Goal: Task Accomplishment & Management: Manage account settings

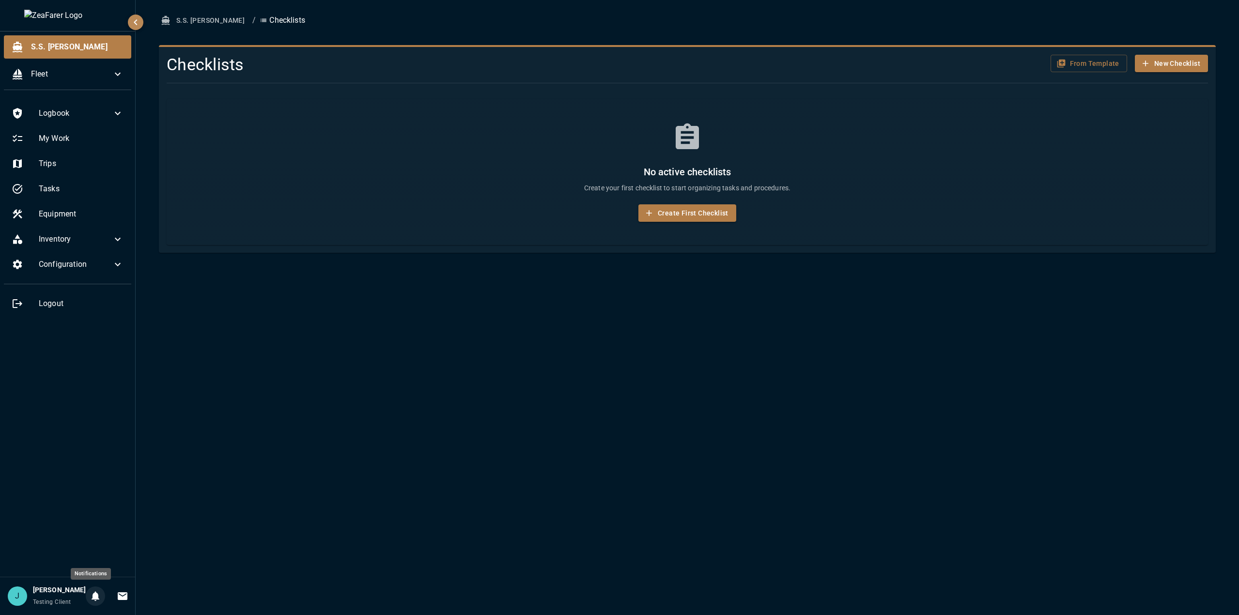
click at [93, 596] on icon "Notifications" at bounding box center [96, 597] width 8 height 10
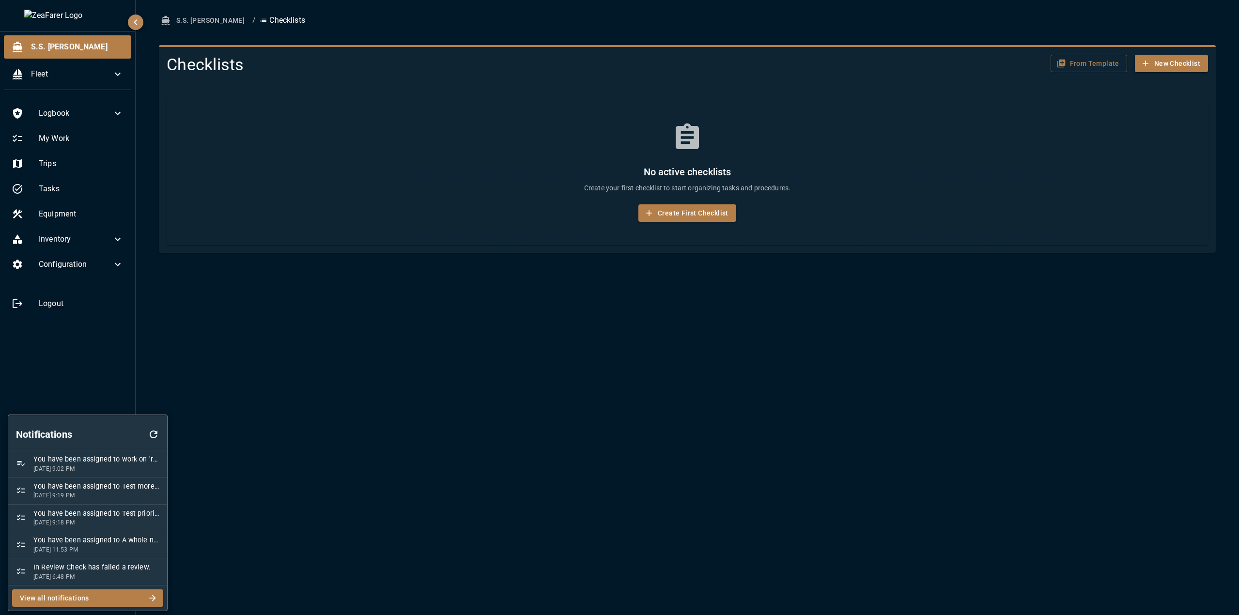
click at [106, 463] on span "You have been assigned to work on 'ryhgf' in checklist 'Sample Template'" at bounding box center [96, 459] width 126 height 11
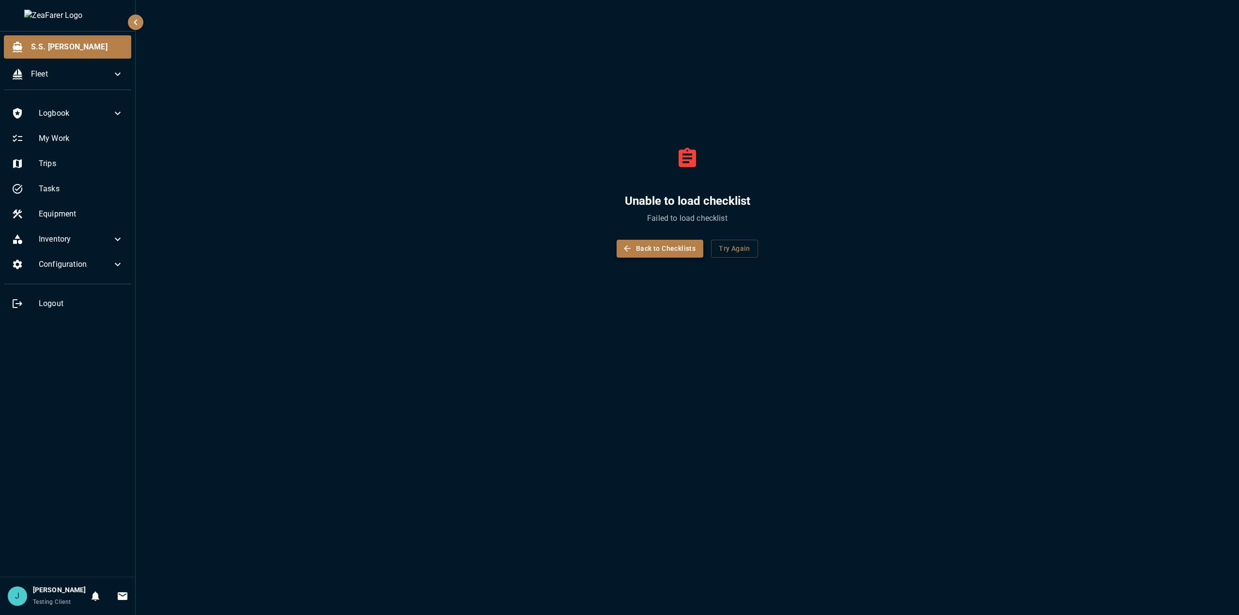
click at [657, 252] on button "Back to Checklists" at bounding box center [659, 249] width 87 height 18
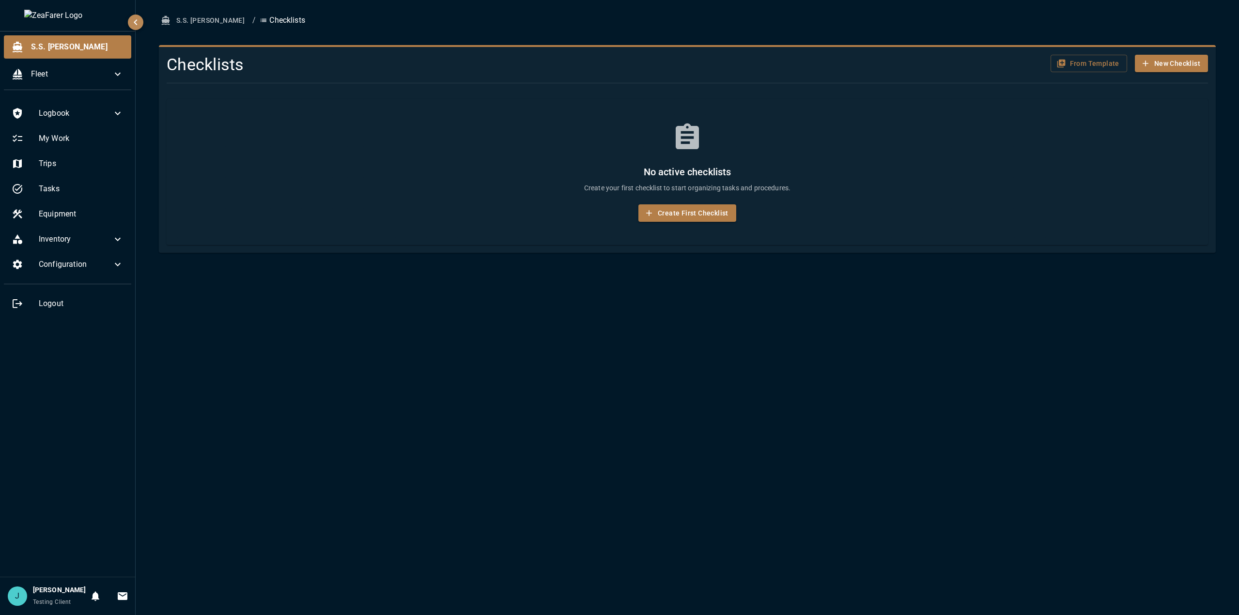
click at [166, 459] on div "S.S. Anne / Checklists Checklists From Template New Checklist No active checkli…" at bounding box center [687, 307] width 1103 height 615
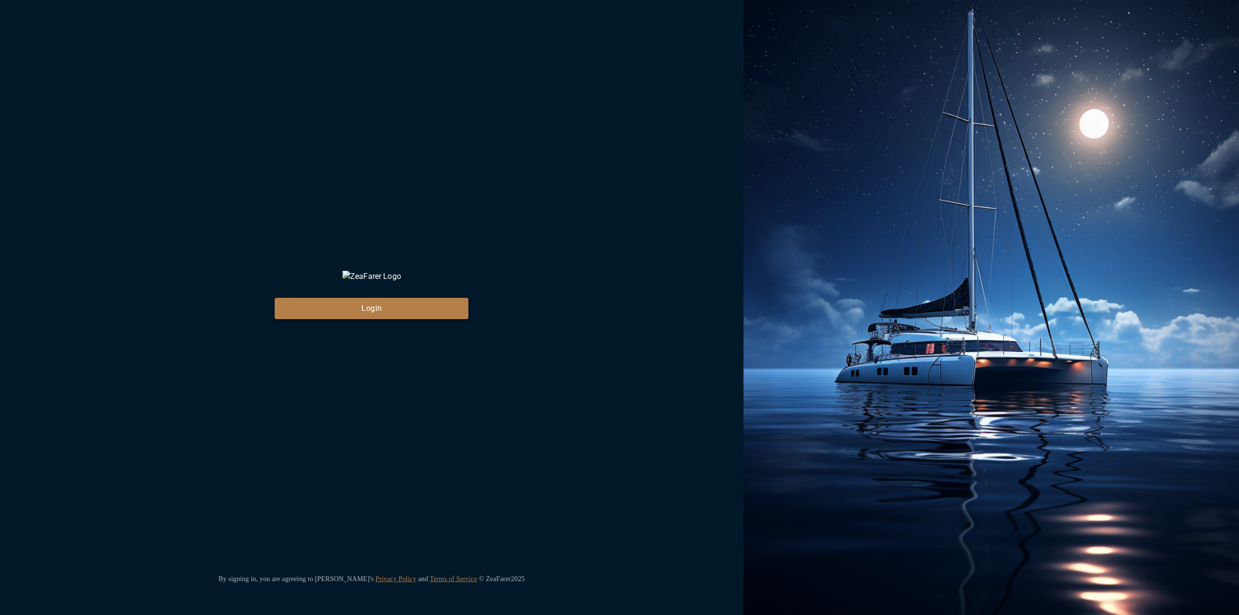
click at [352, 319] on button "Login" at bounding box center [372, 308] width 194 height 21
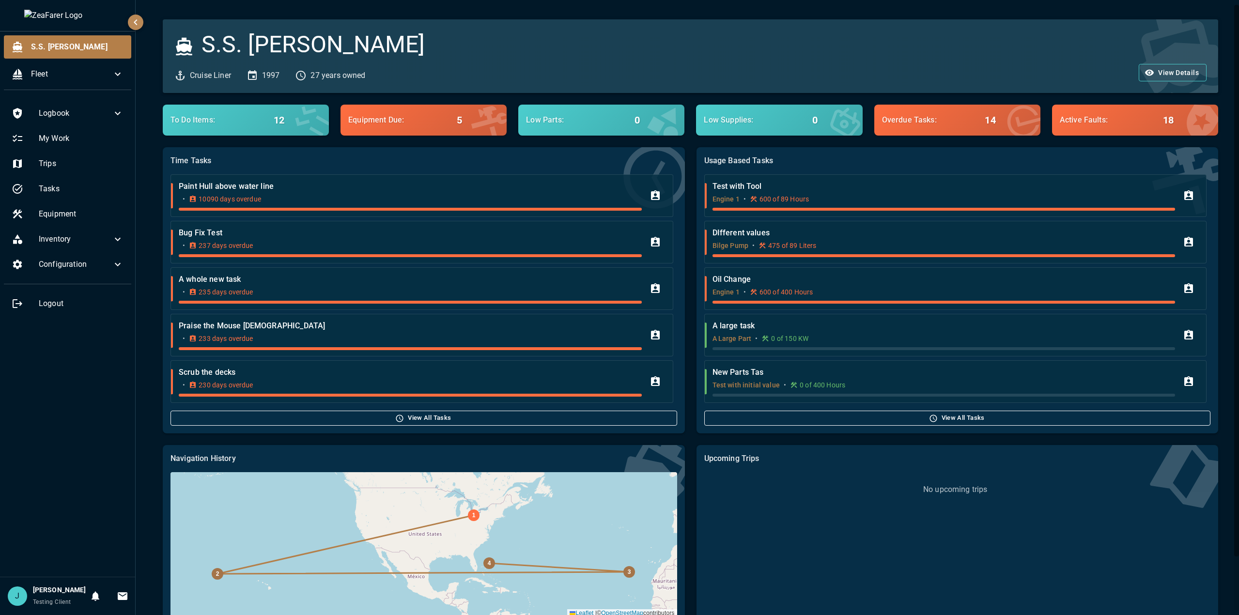
drag, startPoint x: 928, startPoint y: 40, endPoint x: 892, endPoint y: 55, distance: 38.4
click at [928, 40] on div "View Details" at bounding box center [1038, 56] width 336 height 50
click at [92, 595] on icon "Notifications" at bounding box center [96, 597] width 8 height 10
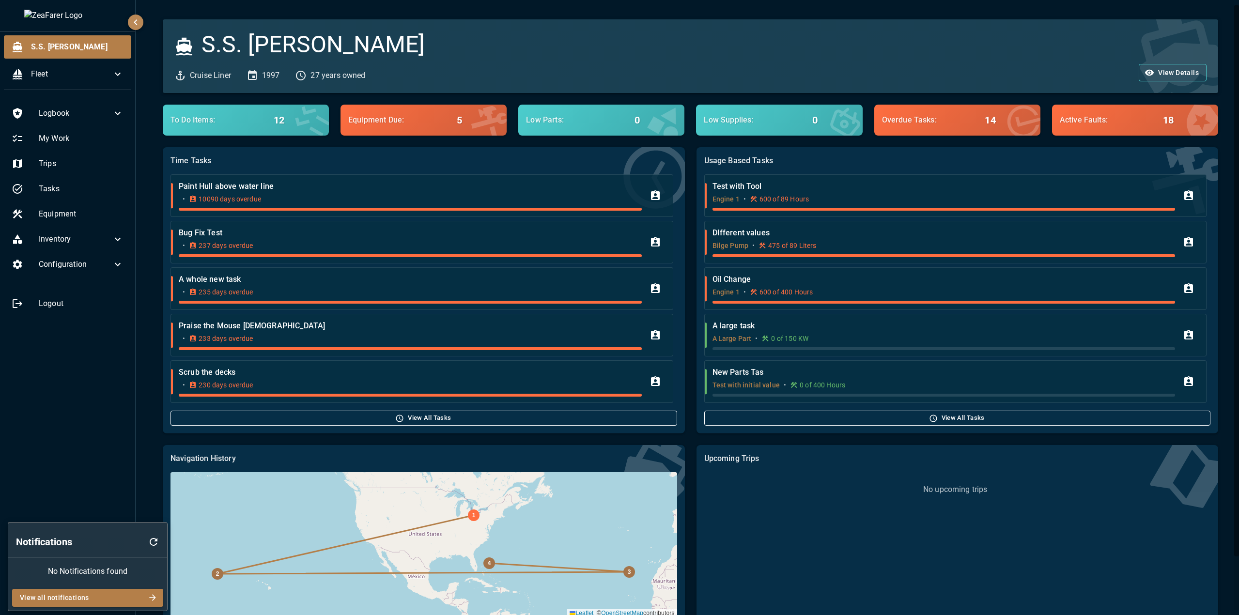
click at [157, 541] on icon "button" at bounding box center [154, 542] width 8 height 8
click at [86, 482] on div at bounding box center [619, 307] width 1239 height 615
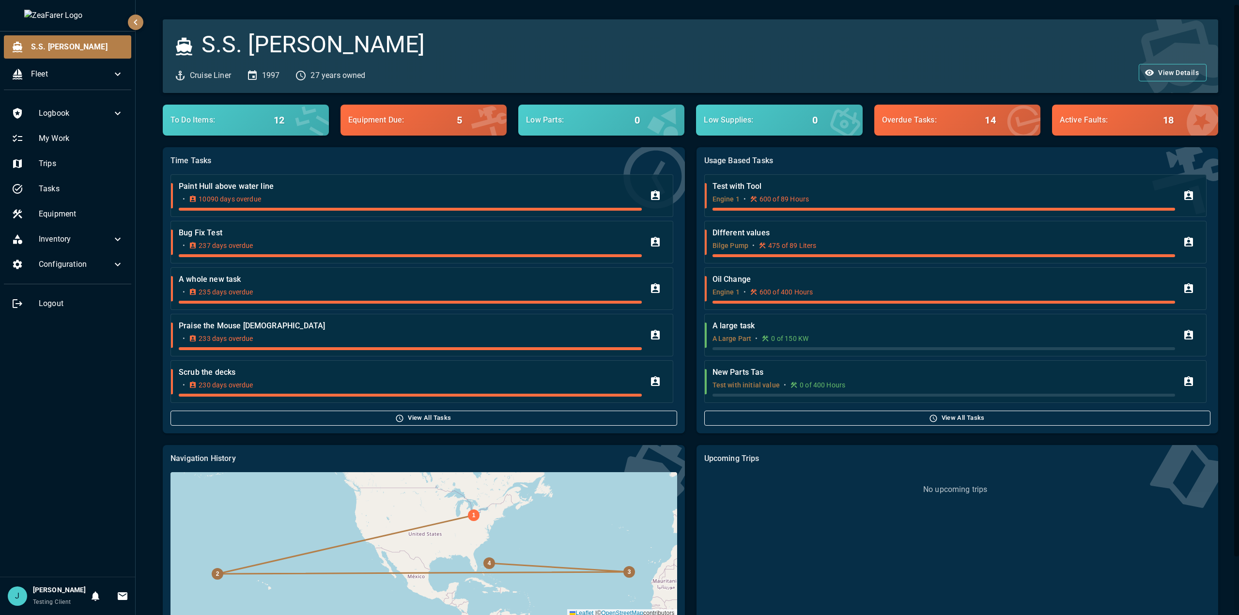
click at [50, 506] on div "Logbook My Work Trips Tasks Equipment Inventory Configuration Logout" at bounding box center [67, 337] width 135 height 479
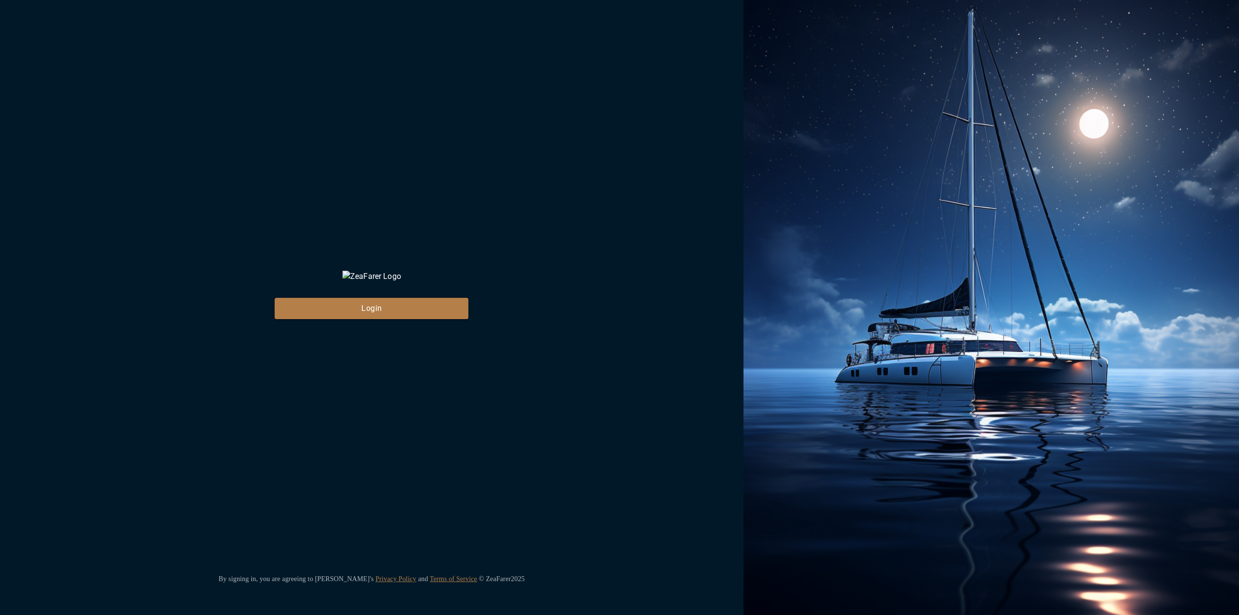
click at [368, 303] on div "ZeaFarer Login" at bounding box center [372, 295] width 194 height 48
click at [363, 319] on button "Login" at bounding box center [372, 308] width 194 height 21
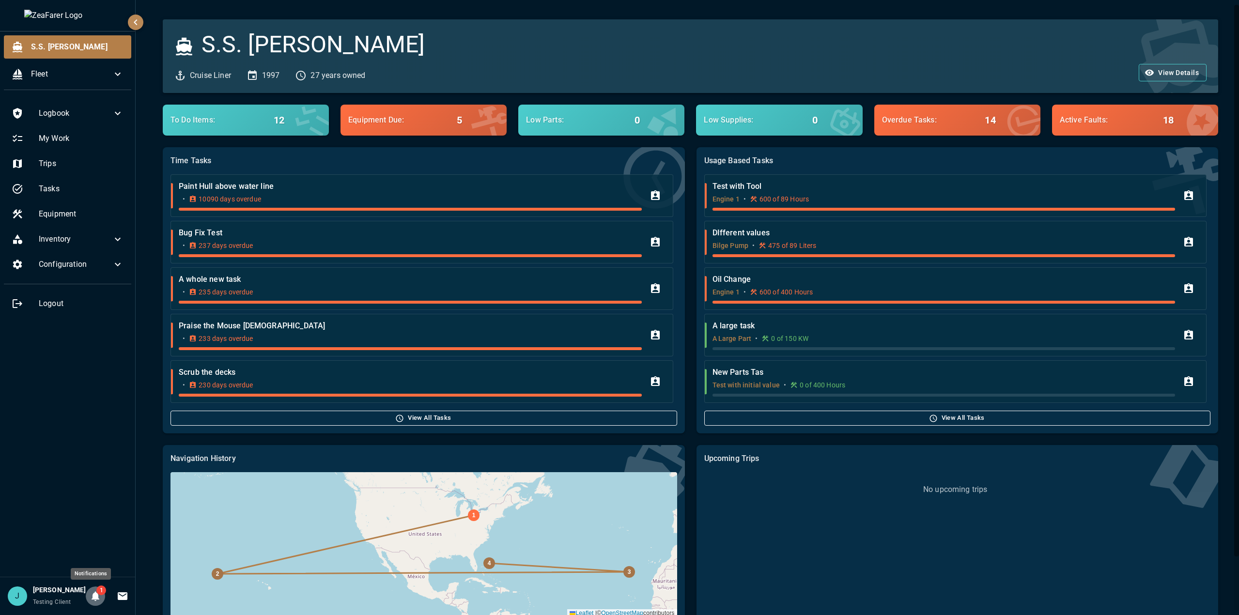
click at [92, 595] on icon "Notifications" at bounding box center [96, 597] width 8 height 10
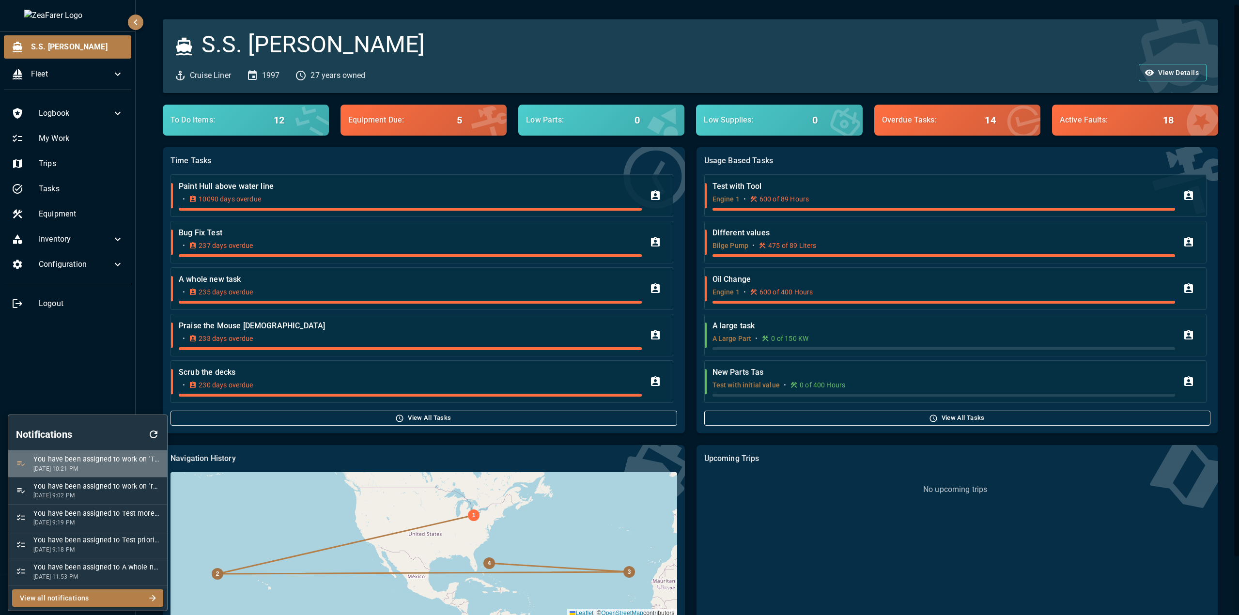
click at [118, 463] on span "You have been assigned to work on 'Test' in checklist 'Sample Template'" at bounding box center [96, 459] width 126 height 11
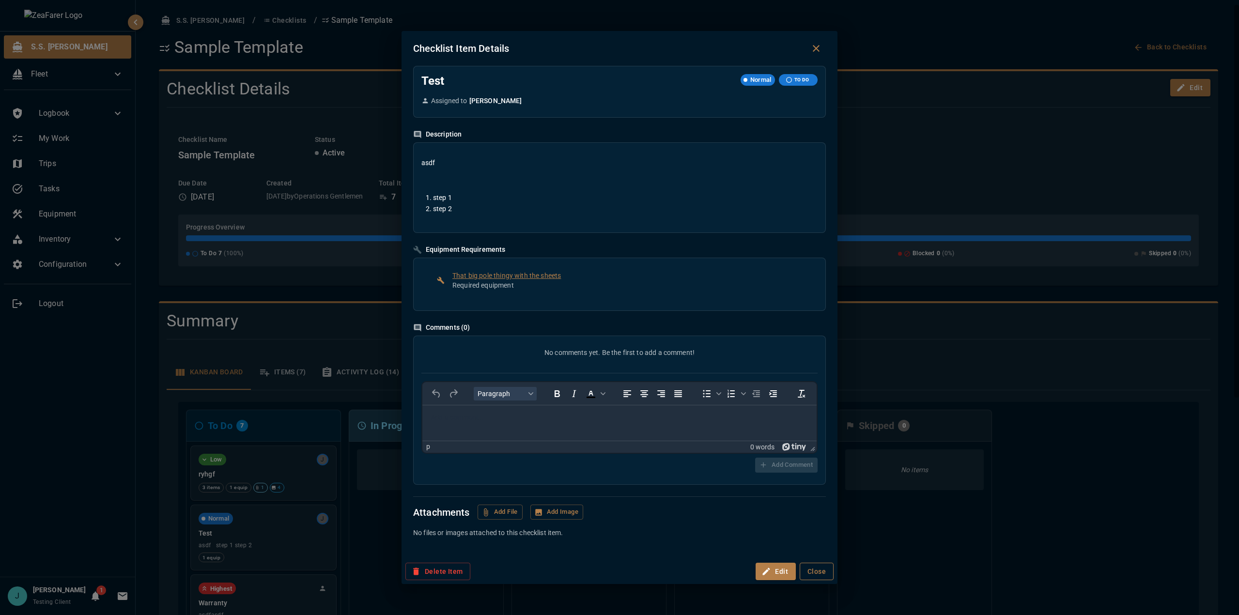
click at [810, 568] on button "Close" at bounding box center [816, 572] width 34 height 18
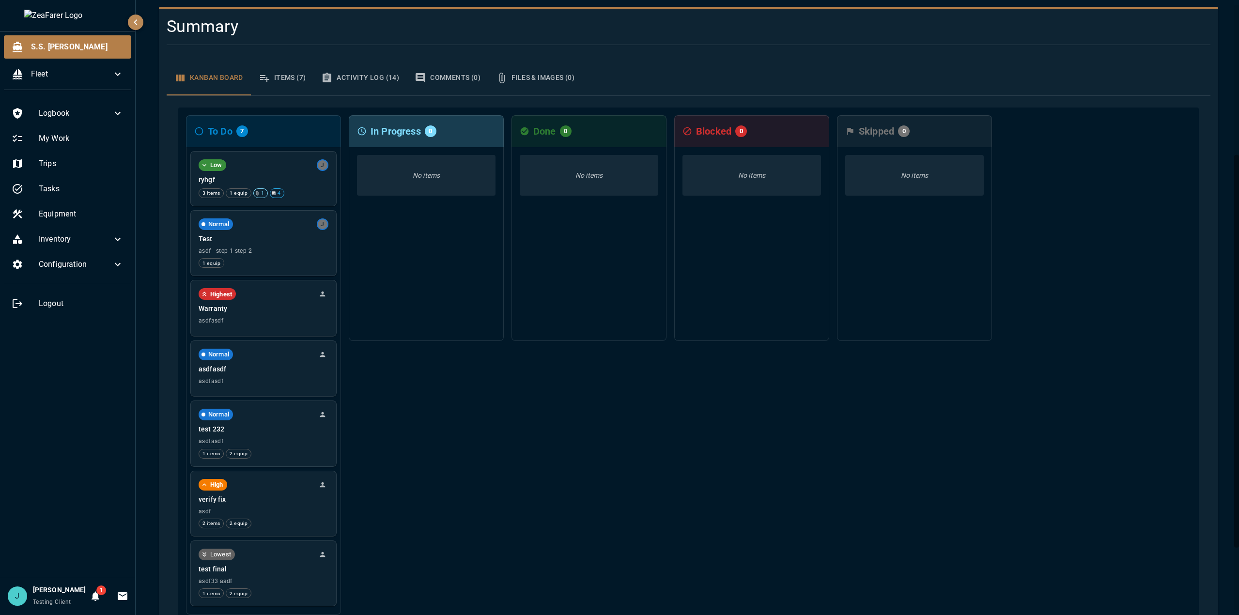
scroll to position [333, 0]
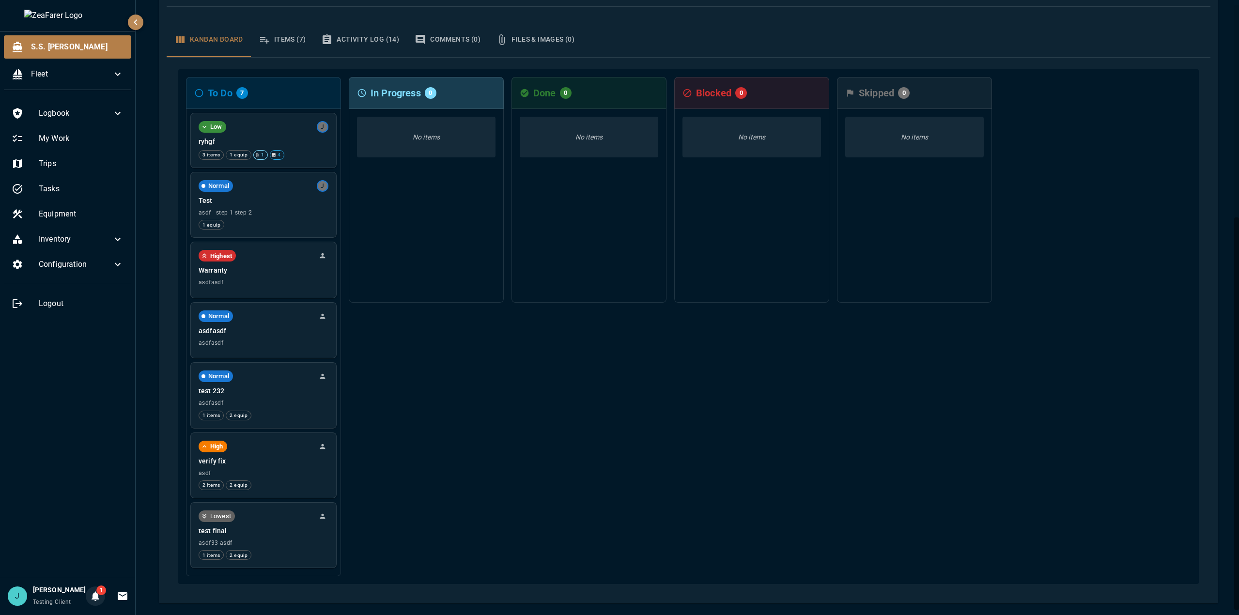
click at [96, 593] on span "1" at bounding box center [101, 590] width 10 height 10
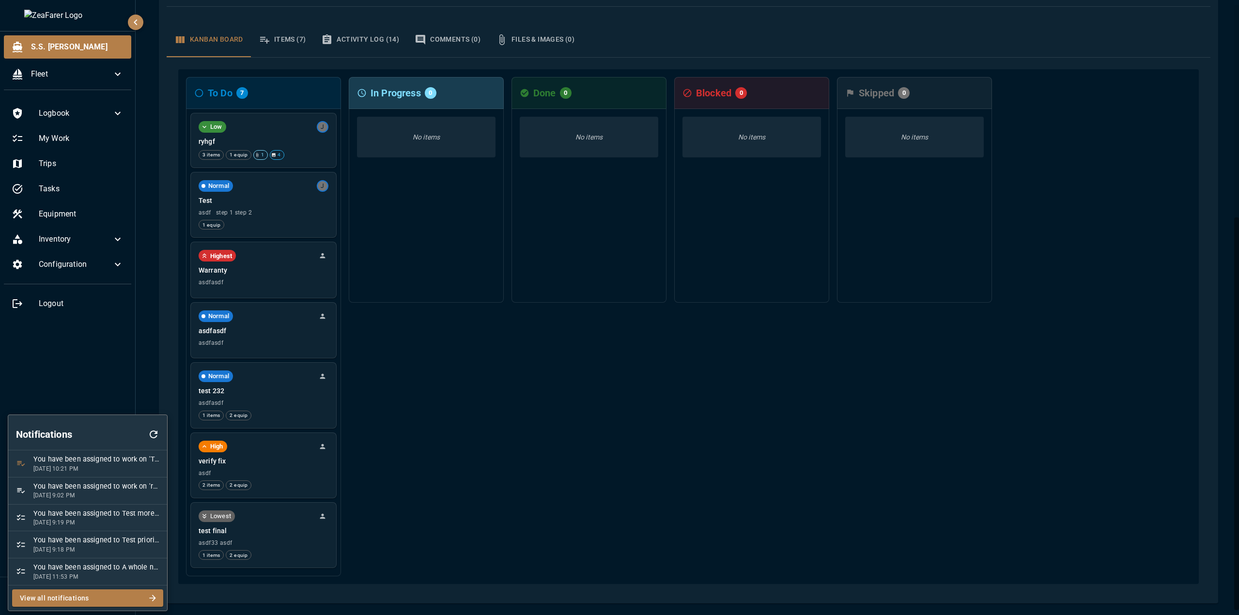
click at [158, 431] on icon "button" at bounding box center [154, 435] width 12 height 12
click at [75, 397] on div at bounding box center [619, 307] width 1239 height 615
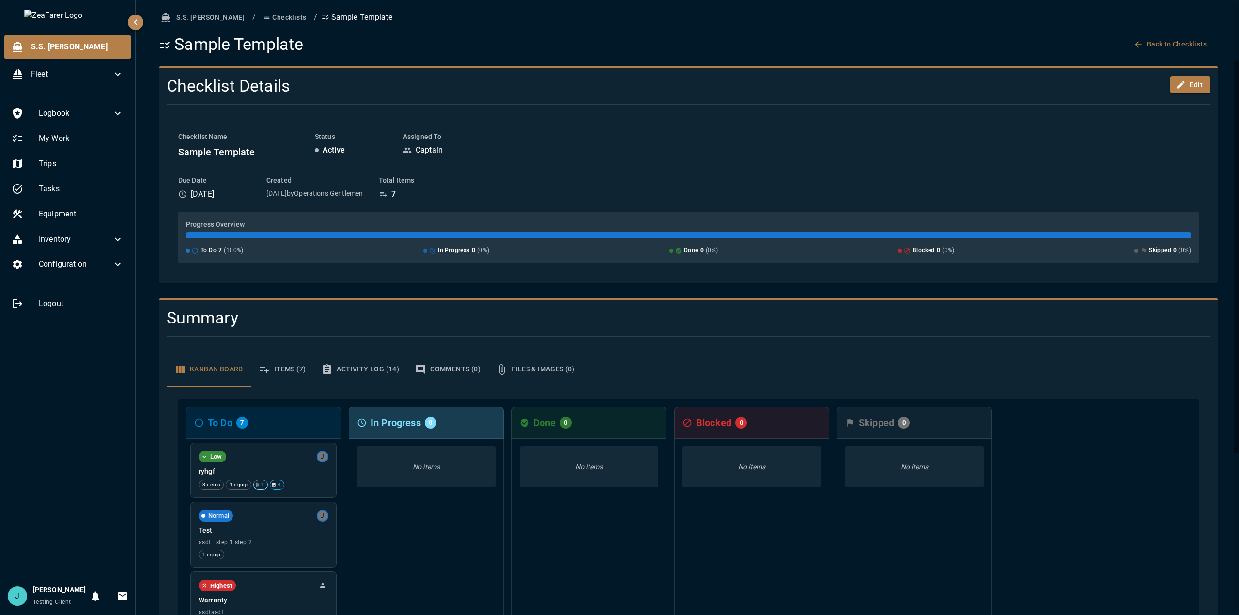
scroll to position [0, 0]
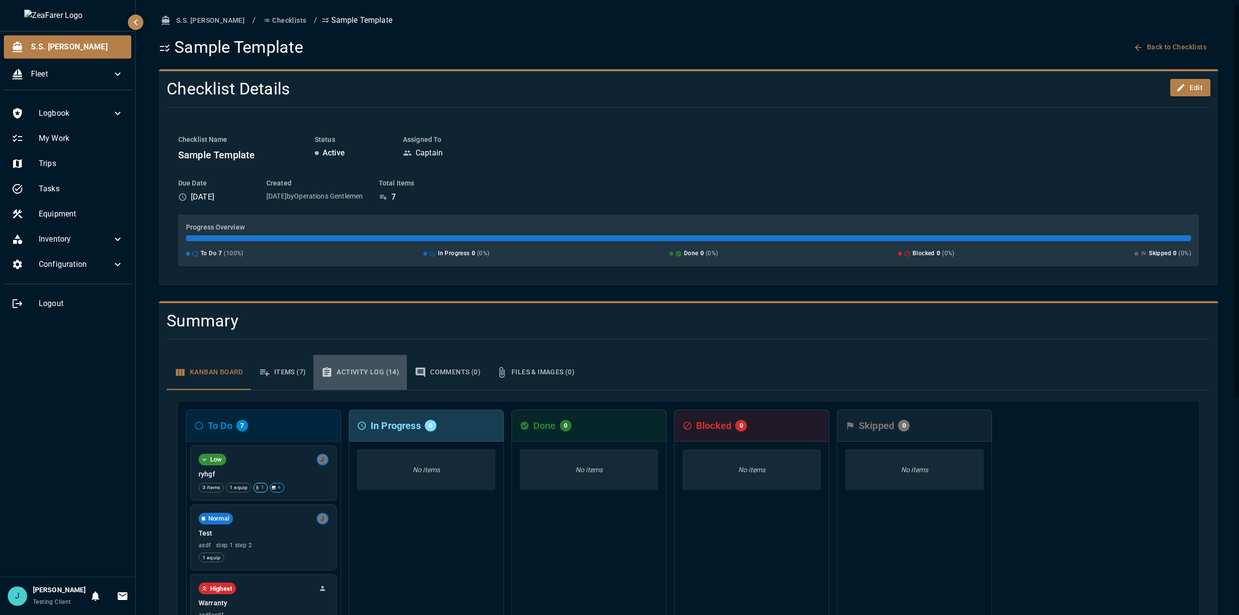
click at [372, 361] on button "Activity Log (14)" at bounding box center [359, 372] width 93 height 35
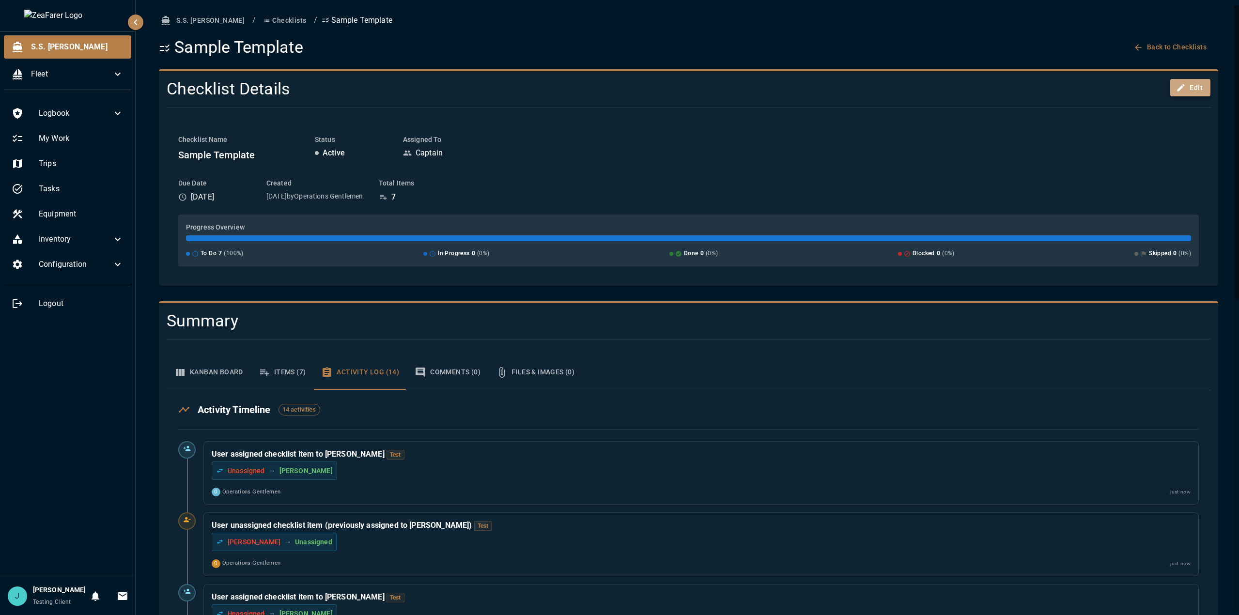
click at [1187, 94] on button "Edit" at bounding box center [1190, 88] width 40 height 18
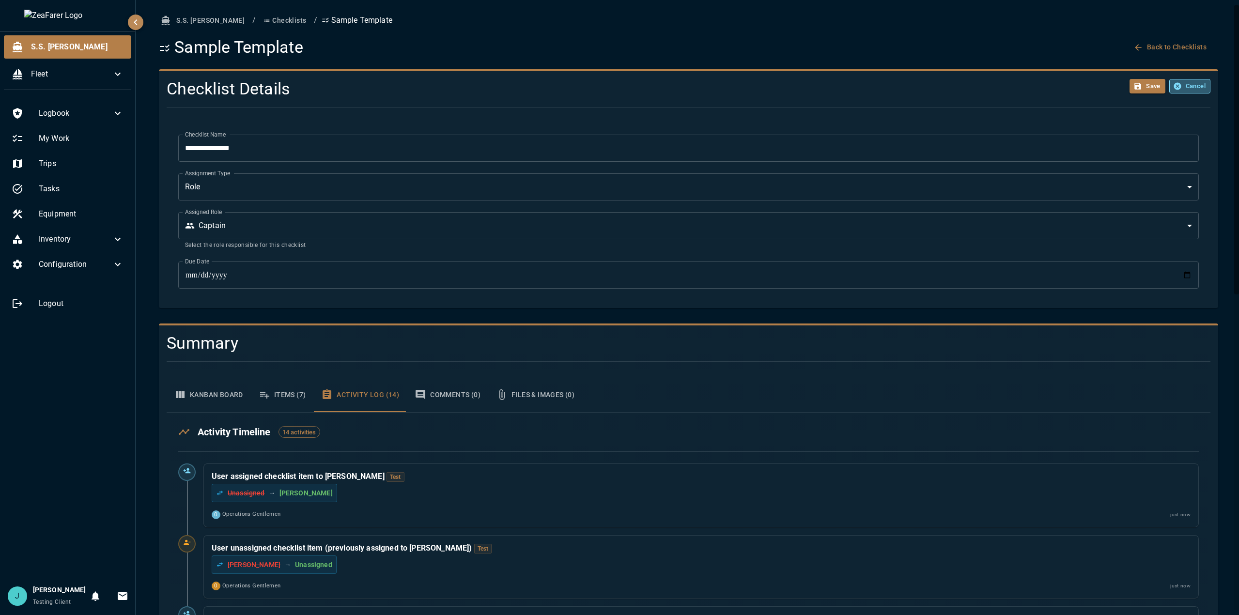
click at [1198, 86] on button "Cancel" at bounding box center [1189, 86] width 41 height 15
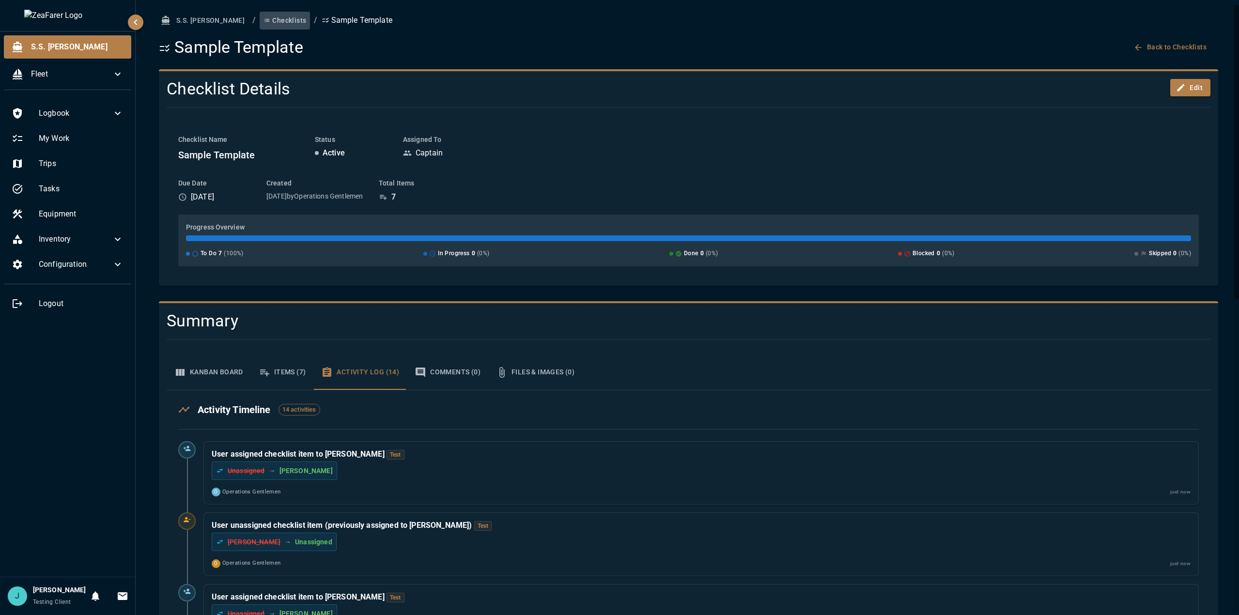
click at [260, 22] on button "Checklists" at bounding box center [285, 21] width 50 height 18
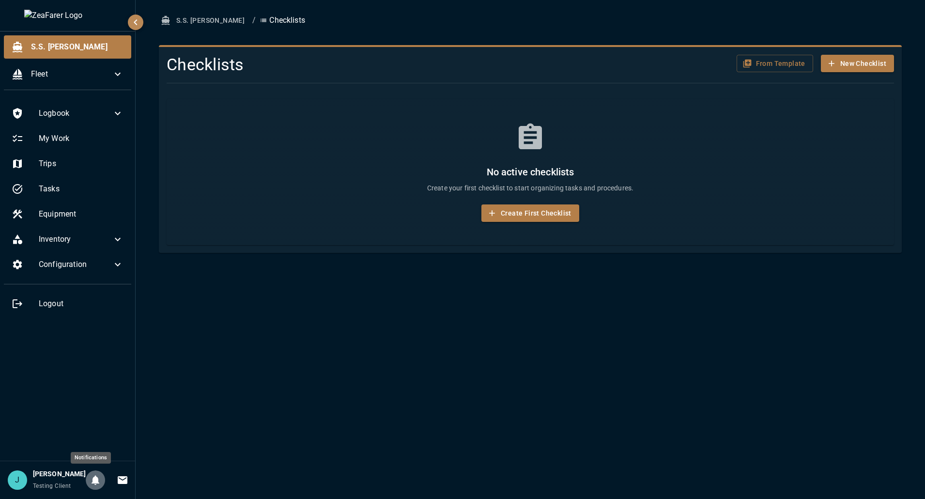
click at [98, 480] on button "0" at bounding box center [95, 479] width 19 height 19
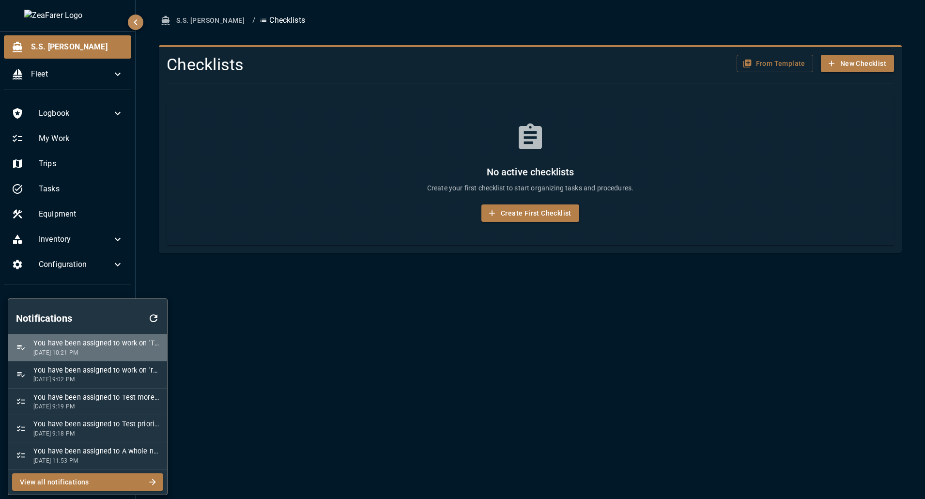
click at [106, 336] on li "You have been assigned to work on 'Test' in checklist 'Sample Template' 9/9/202…" at bounding box center [87, 347] width 159 height 27
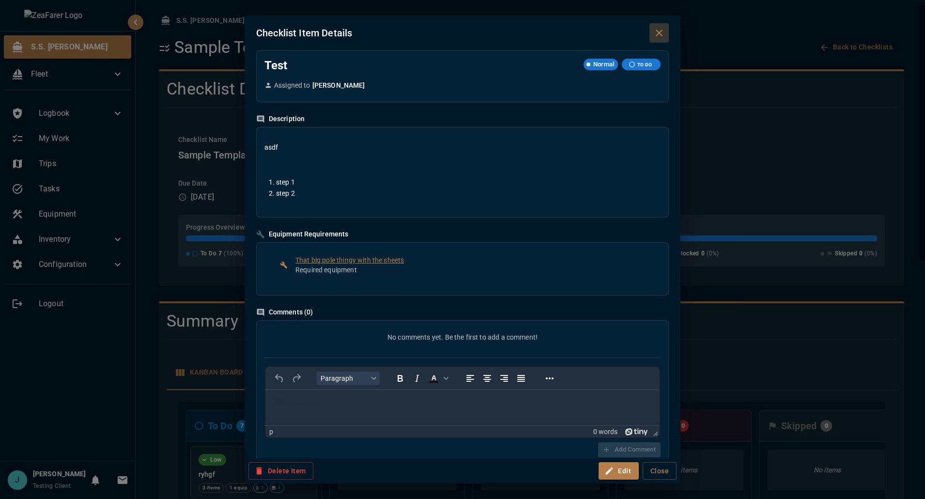
click at [665, 28] on button "Close dialog" at bounding box center [658, 32] width 19 height 19
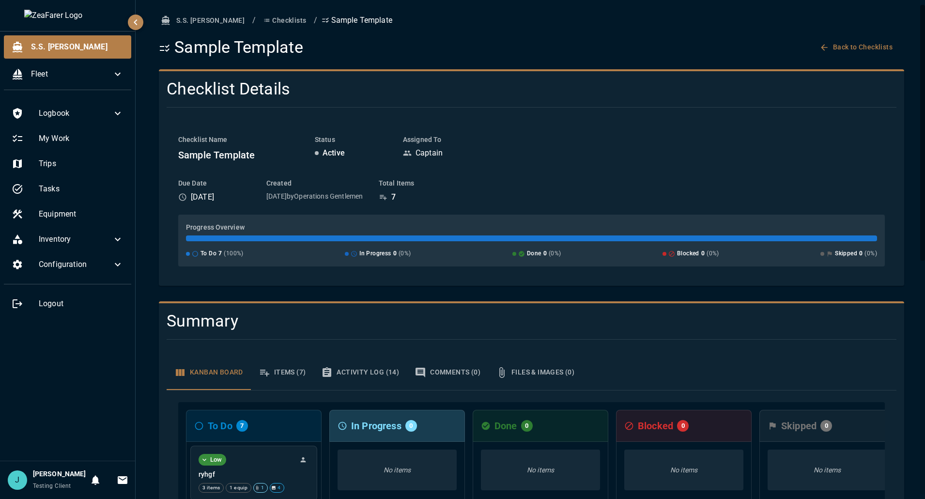
click at [269, 373] on icon "button" at bounding box center [264, 372] width 9 height 7
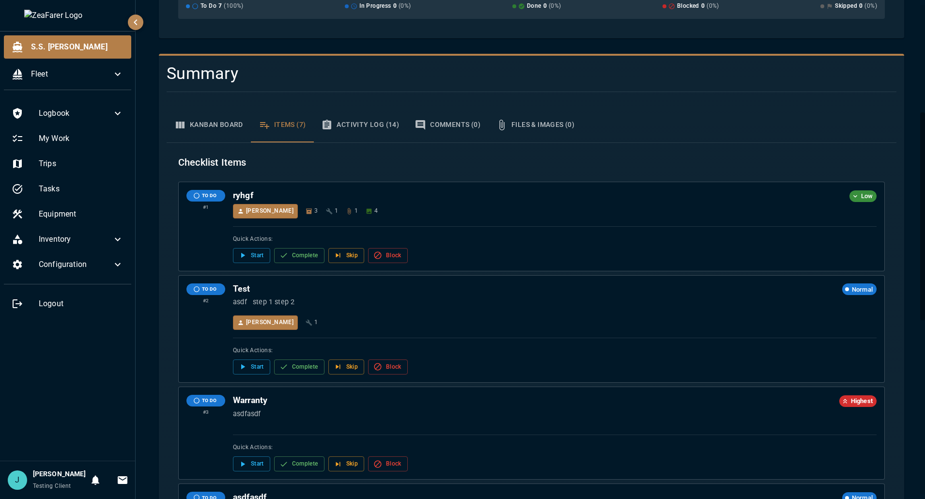
scroll to position [291, 0]
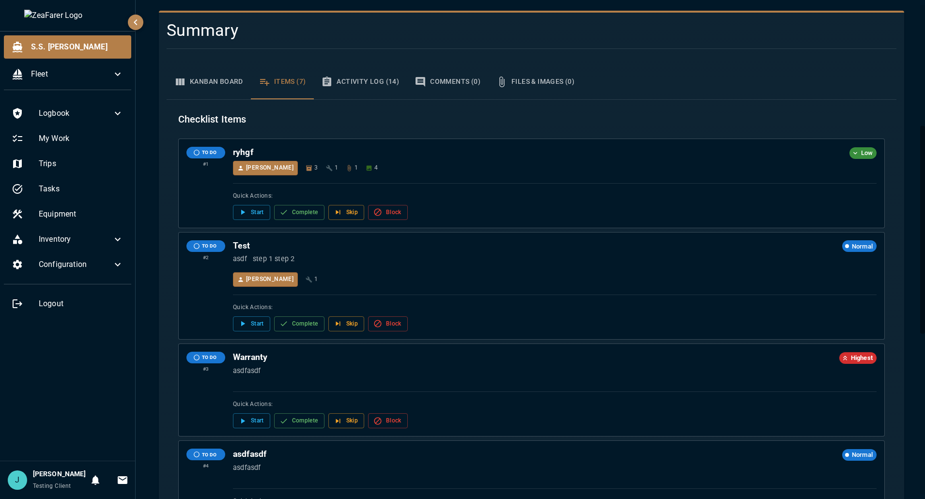
click at [211, 83] on button "Kanban Board" at bounding box center [209, 81] width 84 height 35
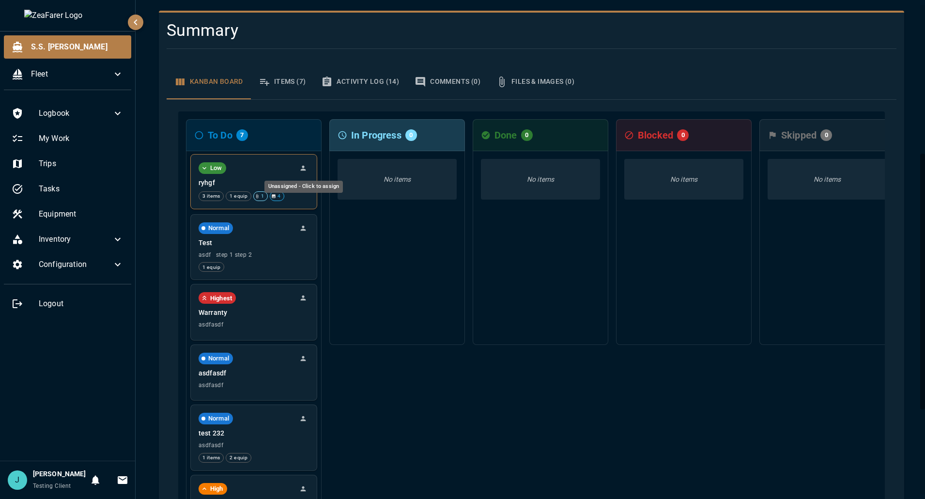
click at [301, 168] on icon "Unassigned - Click to assign" at bounding box center [303, 168] width 8 height 8
click at [277, 62] on div at bounding box center [462, 249] width 925 height 499
click at [288, 89] on button "Items (7)" at bounding box center [282, 81] width 63 height 35
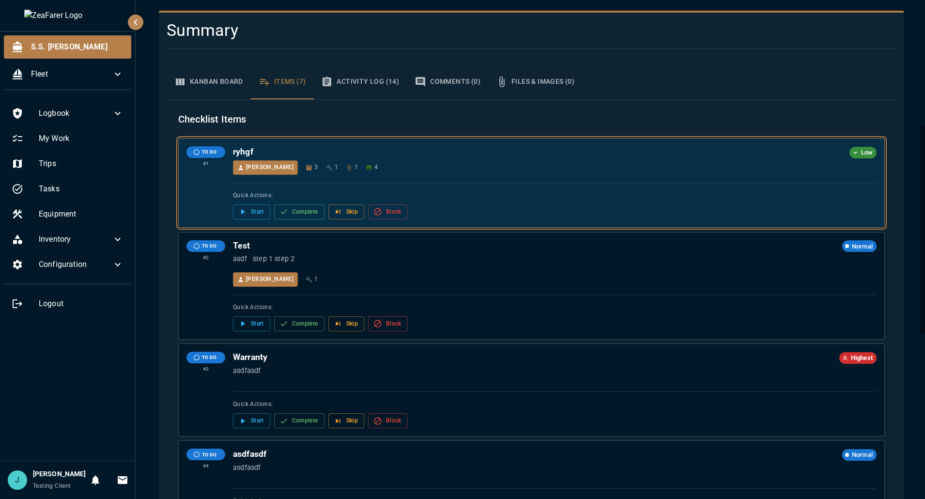
click at [251, 171] on span "Jon" at bounding box center [269, 168] width 47 height 10
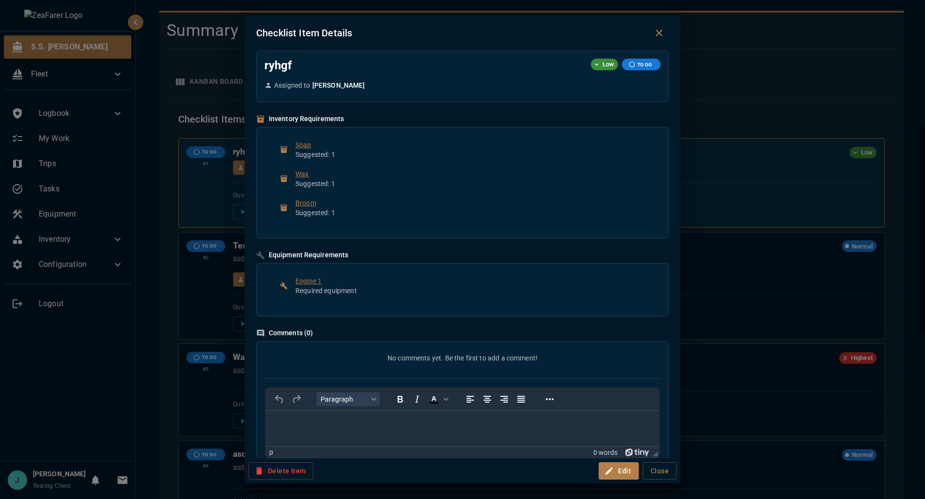
scroll to position [0, 0]
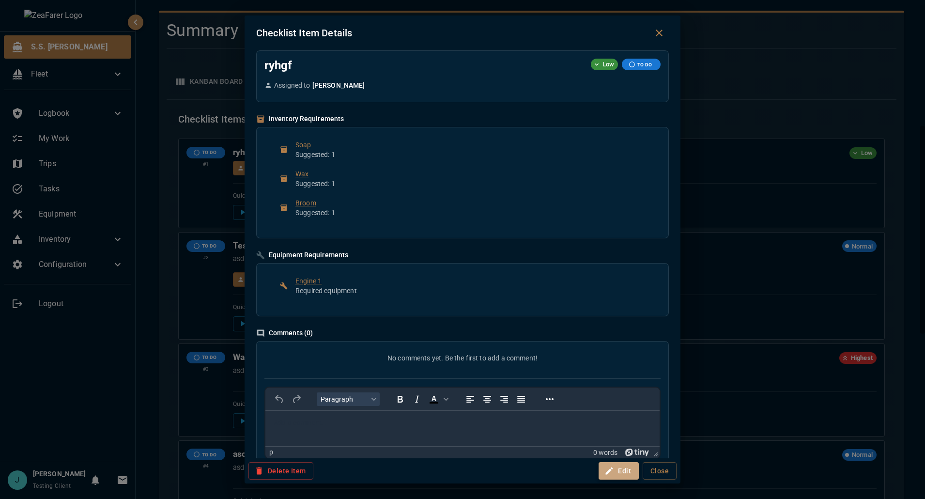
click at [608, 467] on icon "button" at bounding box center [609, 471] width 10 height 10
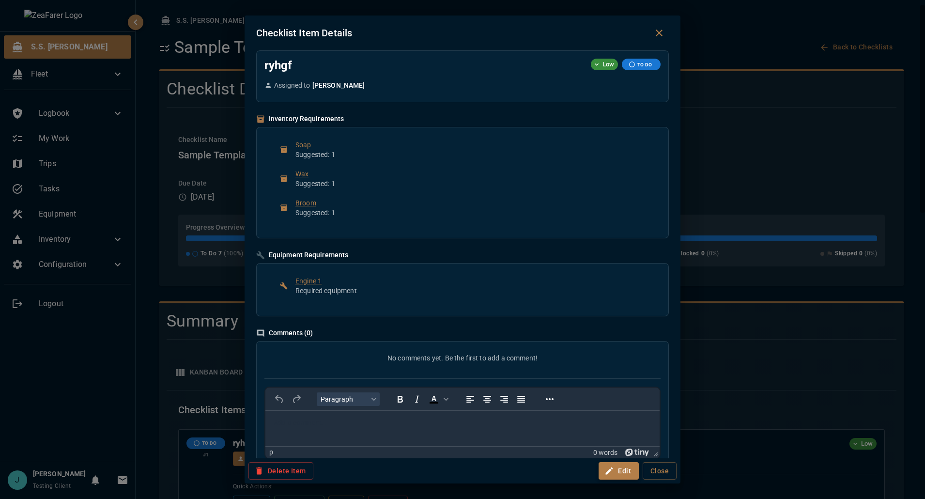
click at [621, 475] on button "Edit" at bounding box center [618, 471] width 40 height 18
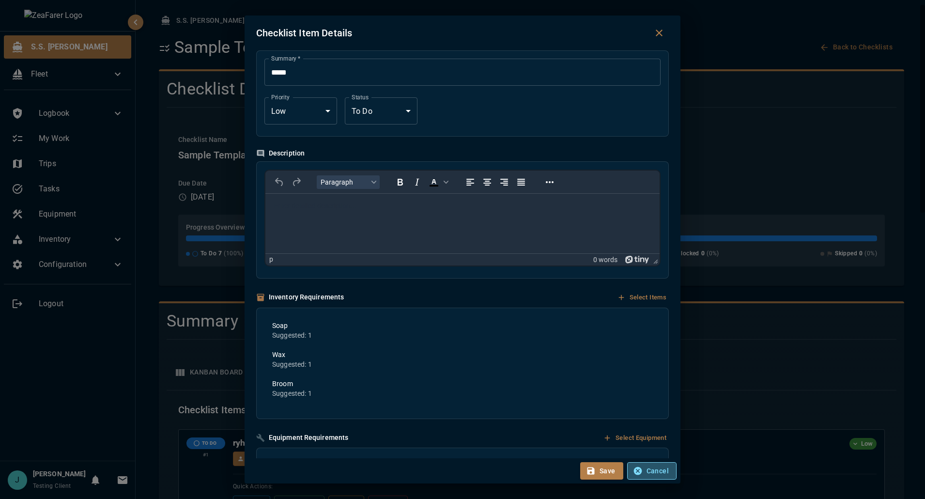
click at [654, 470] on button "Cancel" at bounding box center [651, 471] width 49 height 18
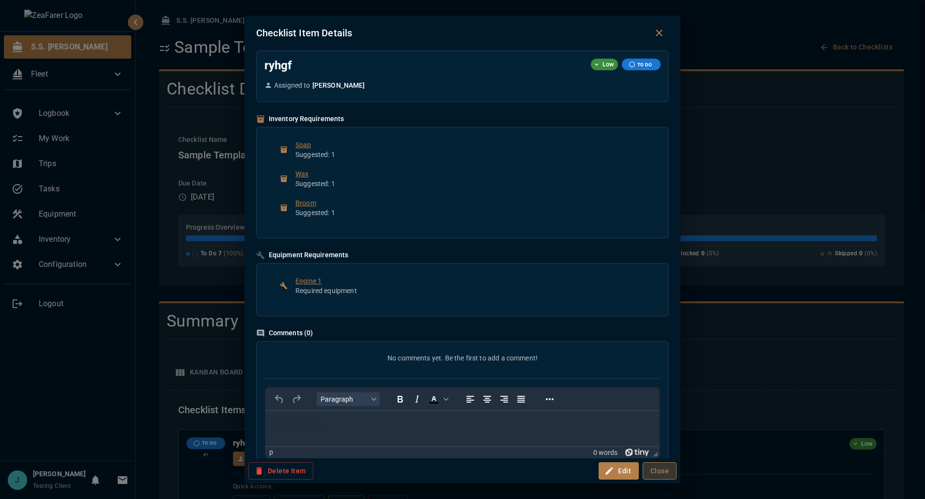
click at [664, 474] on button "Close" at bounding box center [660, 471] width 34 height 18
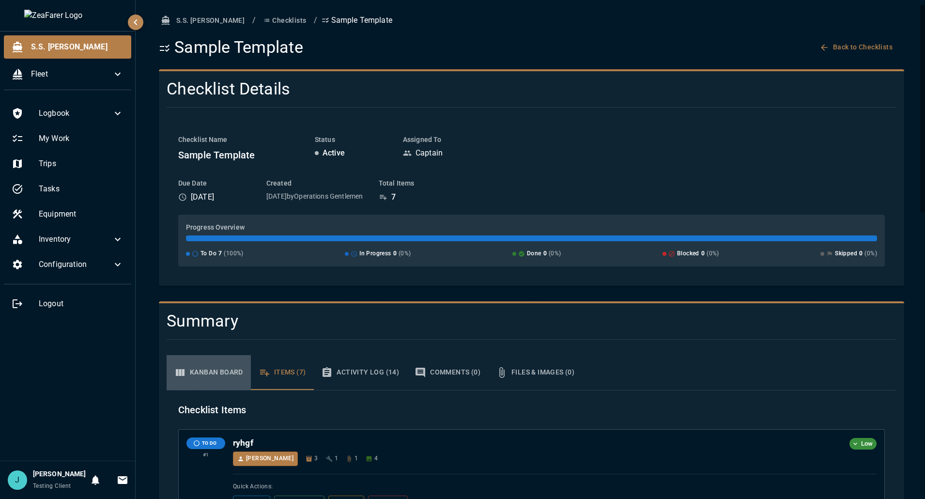
click at [224, 375] on button "Kanban Board" at bounding box center [209, 372] width 84 height 35
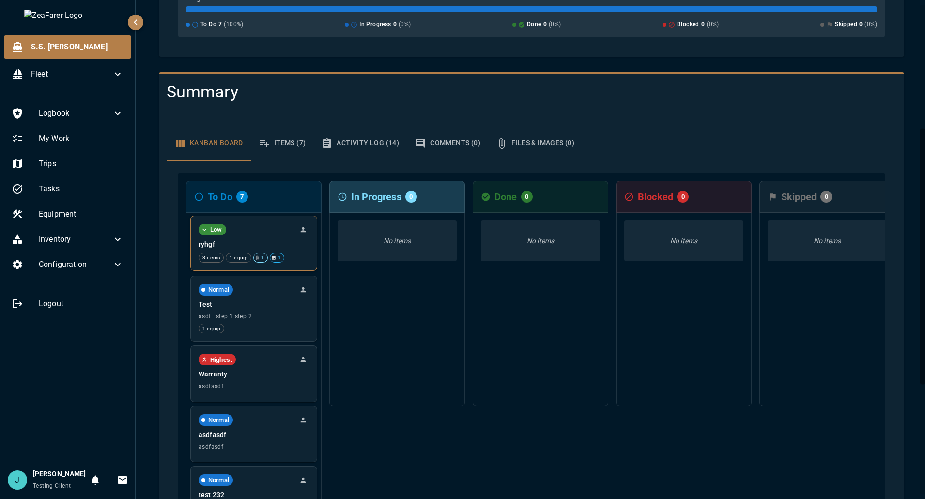
scroll to position [242, 0]
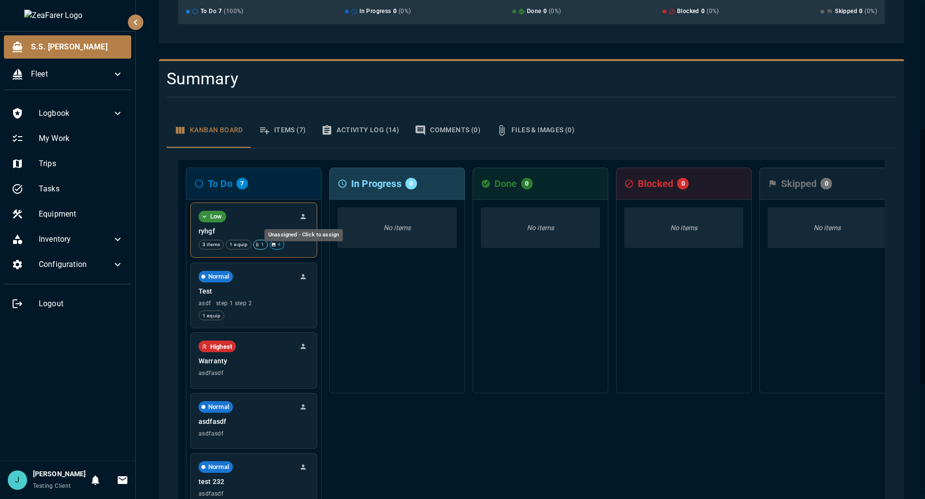
click at [303, 217] on icon "Unassigned - Click to assign" at bounding box center [303, 216] width 5 height 5
click at [303, 217] on div at bounding box center [462, 249] width 925 height 499
click at [303, 217] on icon "Unassigned - Click to assign" at bounding box center [303, 216] width 5 height 5
click at [316, 235] on li "Unassigned" at bounding box center [331, 234] width 69 height 17
click at [305, 275] on icon "Unassigned - Click to assign" at bounding box center [303, 276] width 8 height 8
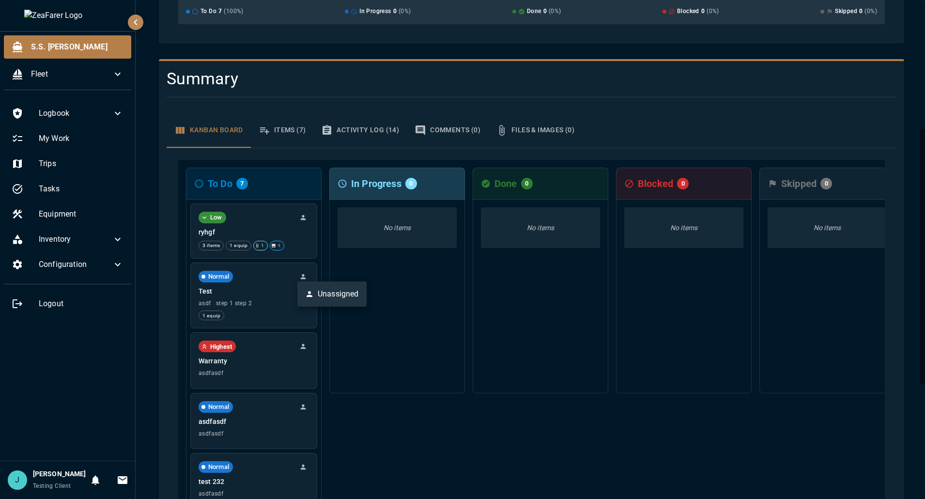
click at [343, 291] on li "Unassigned" at bounding box center [331, 293] width 69 height 17
click at [287, 128] on button "Items (7)" at bounding box center [282, 130] width 63 height 35
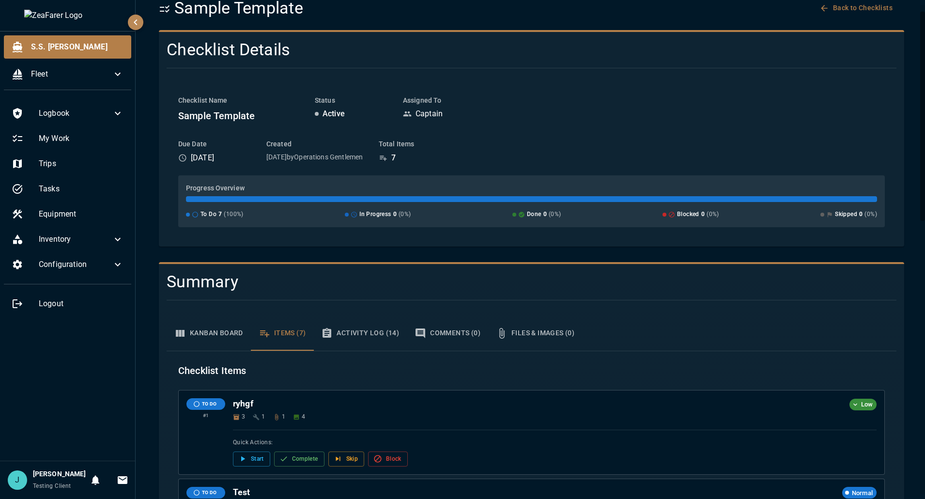
scroll to position [0, 0]
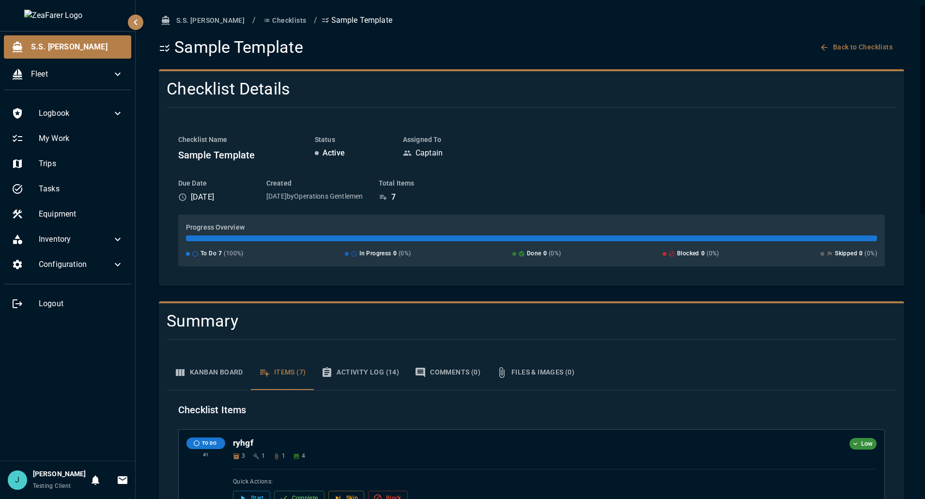
click at [260, 15] on button "Checklists" at bounding box center [285, 21] width 50 height 18
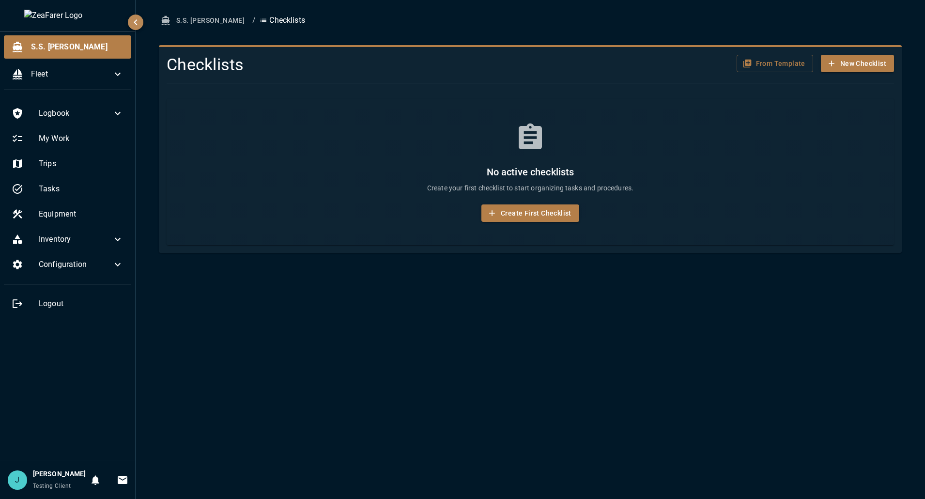
click at [201, 22] on button "S.S. Anne" at bounding box center [204, 21] width 90 height 18
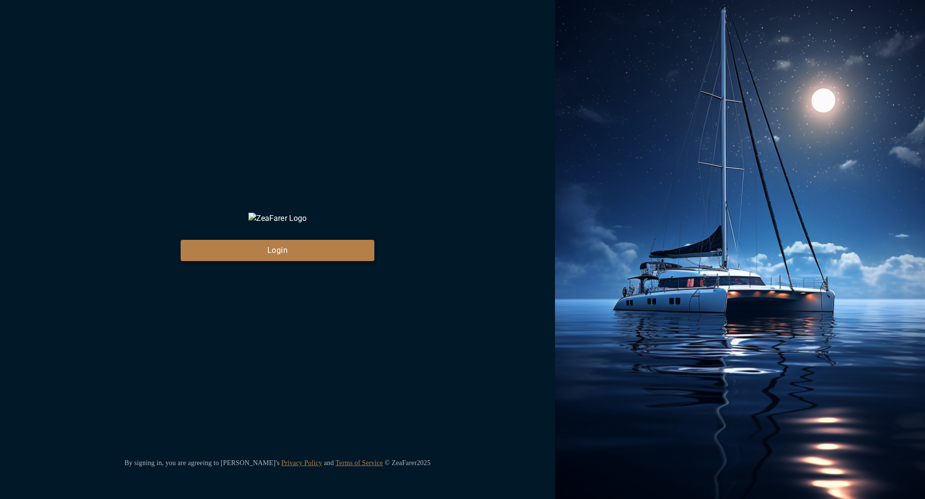
click at [276, 261] on button "Login" at bounding box center [278, 250] width 194 height 21
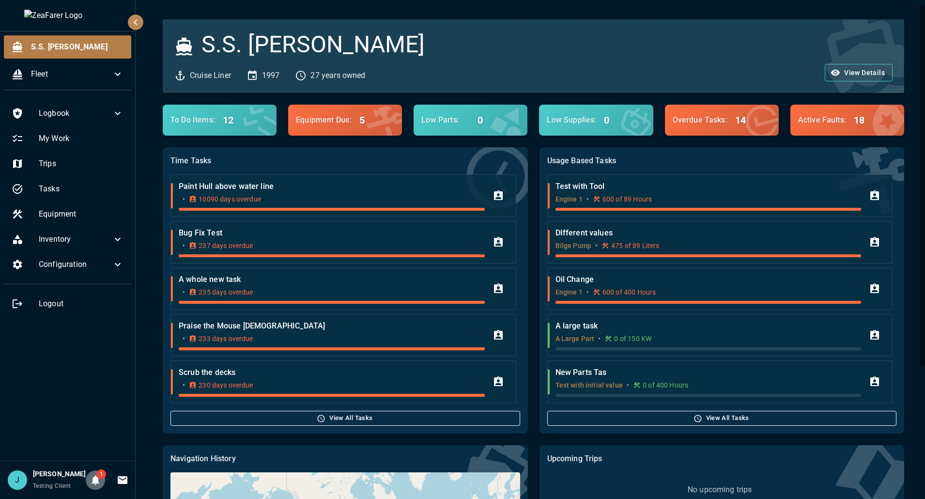
click at [92, 477] on icon "Notifications" at bounding box center [96, 481] width 8 height 10
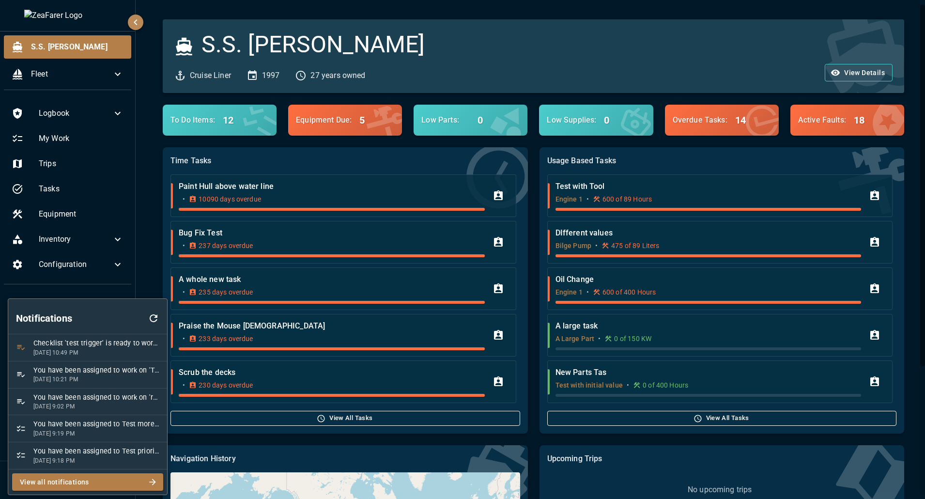
click at [102, 344] on span "Checklist 'test trigger' is ready to work on" at bounding box center [96, 343] width 126 height 11
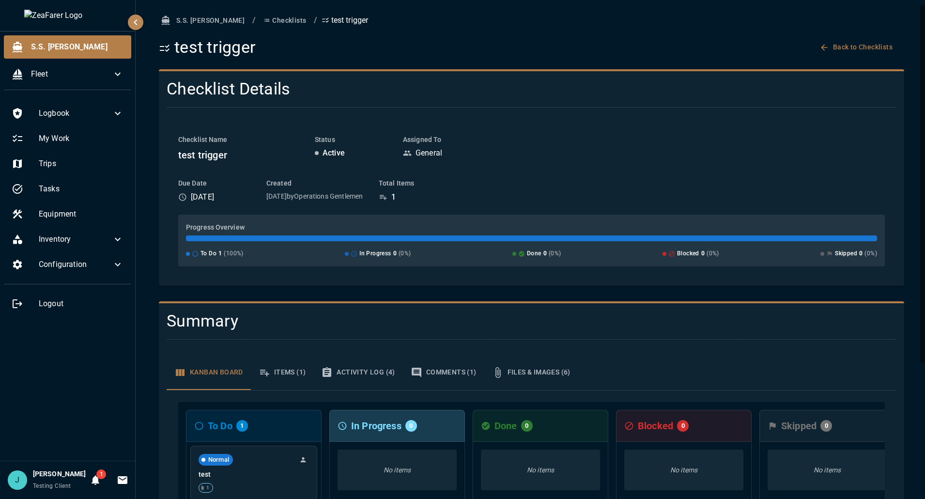
click at [850, 51] on button "Back to Checklists" at bounding box center [856, 47] width 79 height 18
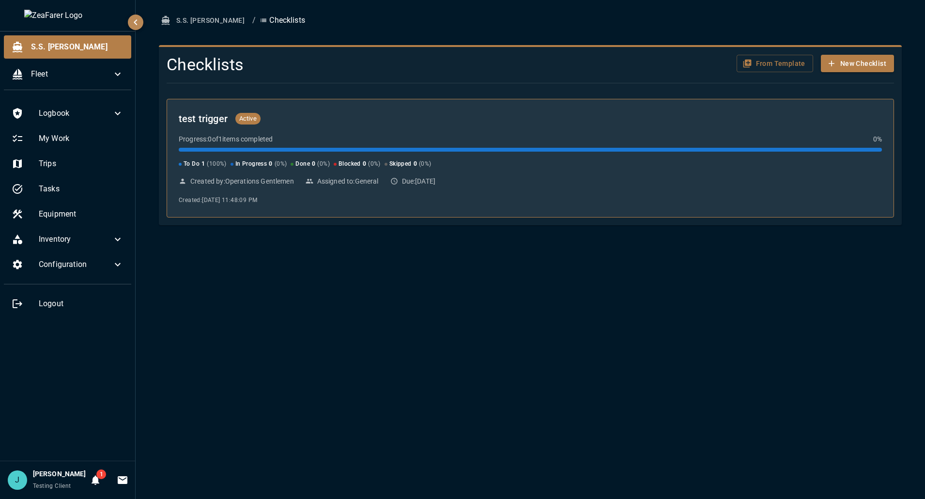
click at [445, 172] on div "test trigger Active Progress: 0 of 1 items completed 0 % To Do 1 ( 100 %) In Pr…" at bounding box center [530, 158] width 703 height 95
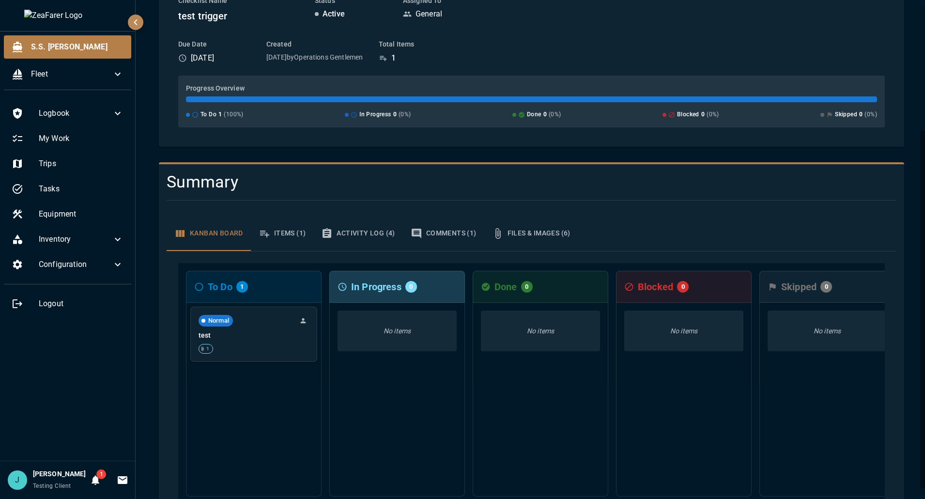
scroll to position [183, 0]
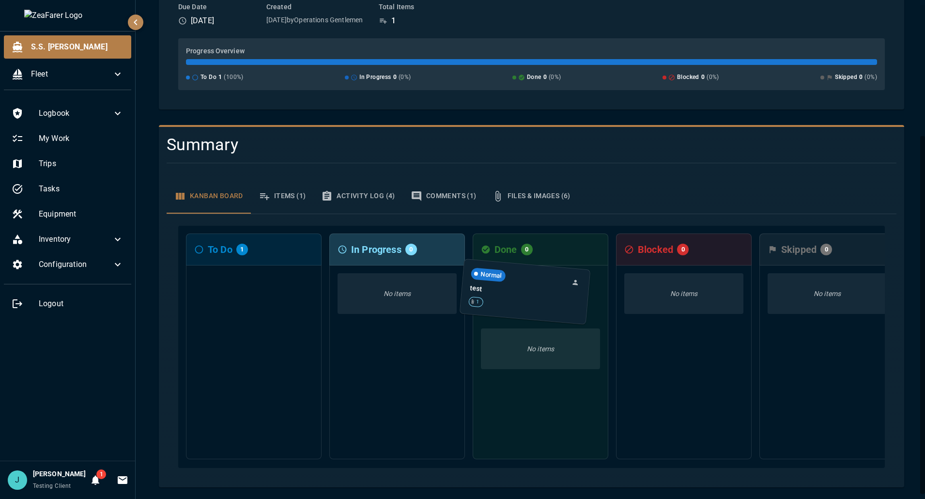
drag, startPoint x: 244, startPoint y: 290, endPoint x: 521, endPoint y: 288, distance: 277.0
click at [519, 290] on div "To Do 1 Normal test 1 In Progress 0 No items Done 0 No items Blocked 0 No items…" at bounding box center [531, 347] width 706 height 242
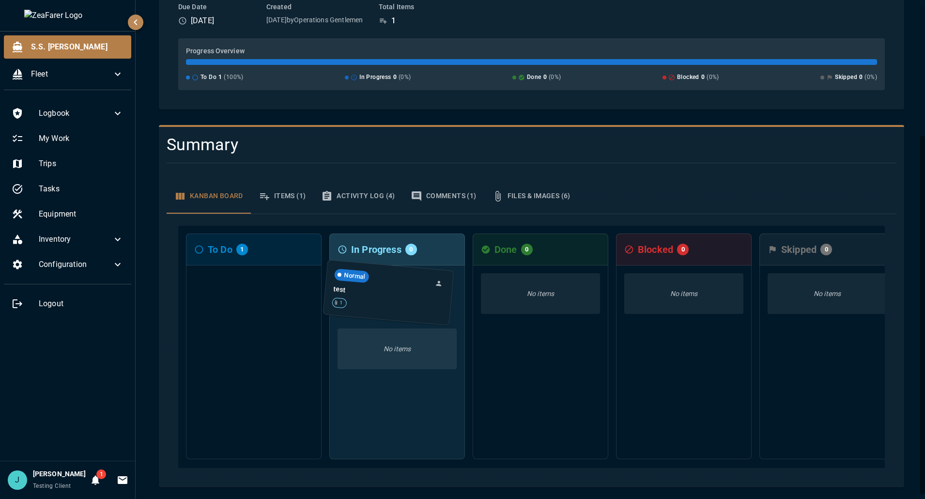
drag, startPoint x: 238, startPoint y: 305, endPoint x: 406, endPoint y: 300, distance: 168.1
click at [406, 300] on div "To Do 1 Normal test 1 In Progress 0 No items Done 0 No items Blocked 0 No items…" at bounding box center [531, 347] width 706 height 242
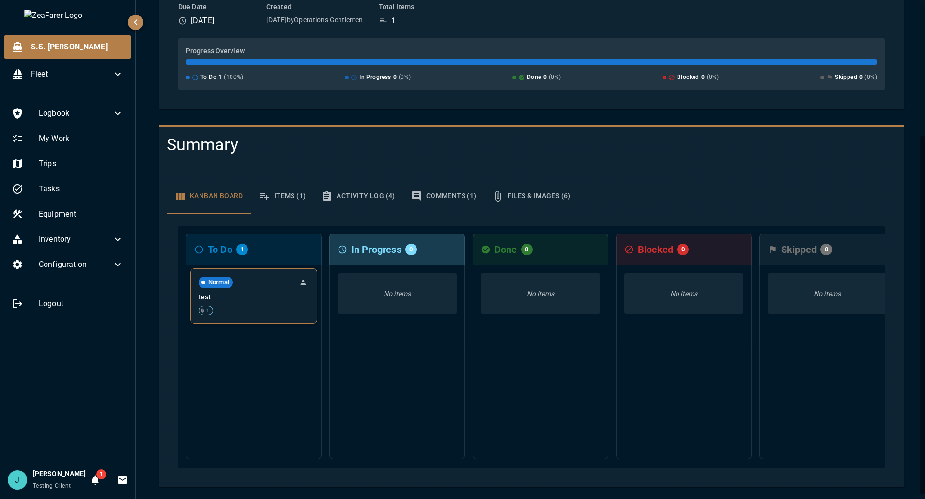
click at [258, 294] on p "test" at bounding box center [254, 297] width 110 height 10
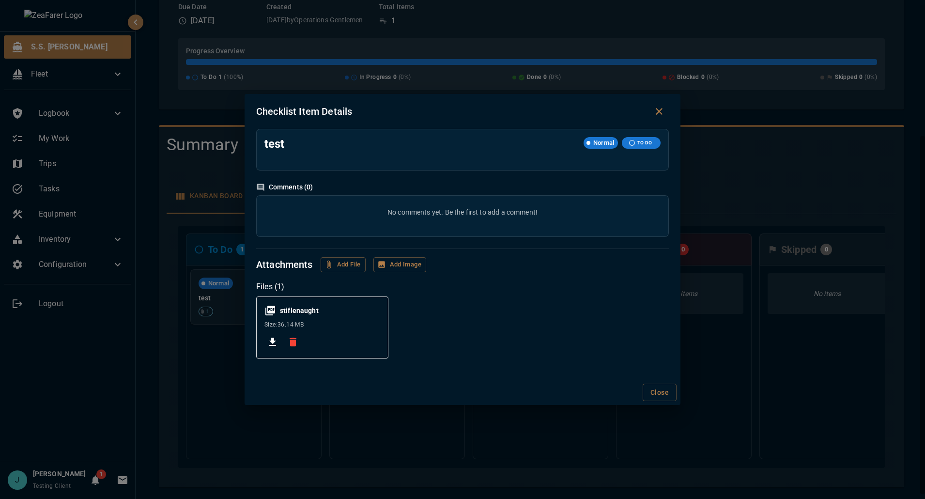
click at [734, 358] on div "Checklist Item Details test Normal TO DO Comments ( 0 ) No comments yet. Be the…" at bounding box center [462, 249] width 925 height 499
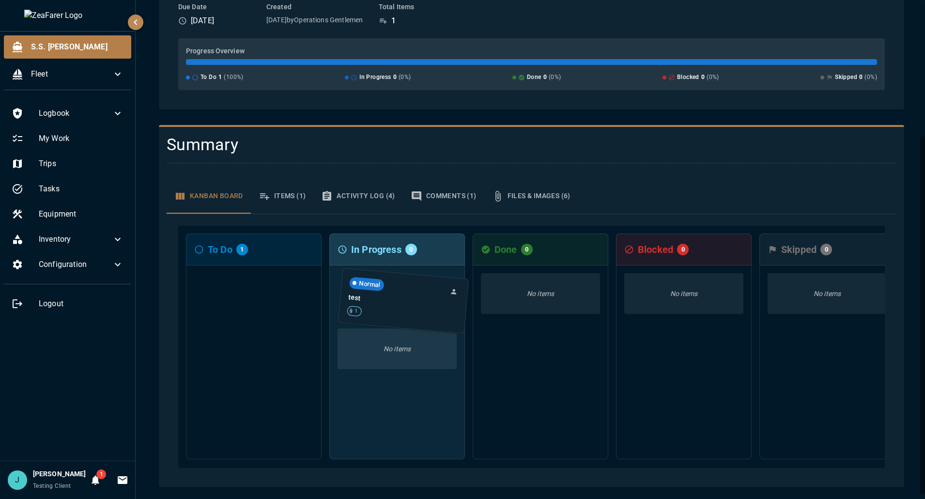
drag, startPoint x: 256, startPoint y: 287, endPoint x: 408, endPoint y: 300, distance: 152.6
click at [408, 300] on div "To Do 1 Normal test 1 In Progress 0 No items Done 0 No items Blocked 0 No items…" at bounding box center [531, 347] width 706 height 242
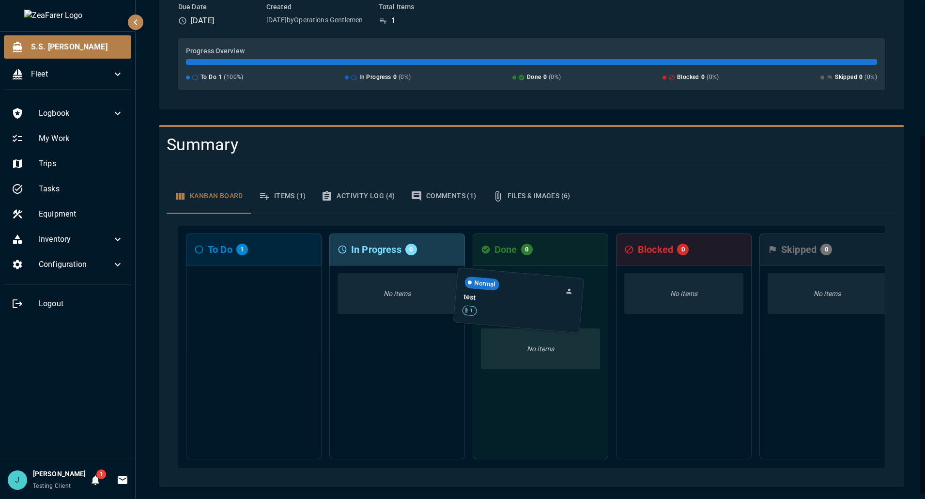
drag, startPoint x: 367, startPoint y: 324, endPoint x: 572, endPoint y: 308, distance: 205.4
click at [572, 308] on div "To Do 1 Normal test 1 In Progress 0 No items Done 0 No items Blocked 0 No items…" at bounding box center [531, 347] width 706 height 242
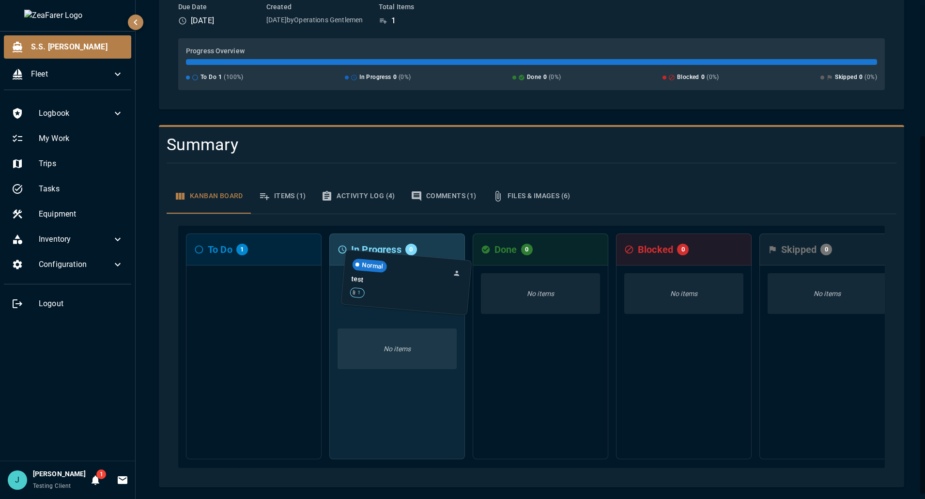
drag, startPoint x: 280, startPoint y: 298, endPoint x: 433, endPoint y: 290, distance: 153.2
click at [433, 290] on div "To Do 1 Normal test 1 In Progress 0 No items Done 0 No items Blocked 0 No items…" at bounding box center [531, 347] width 706 height 242
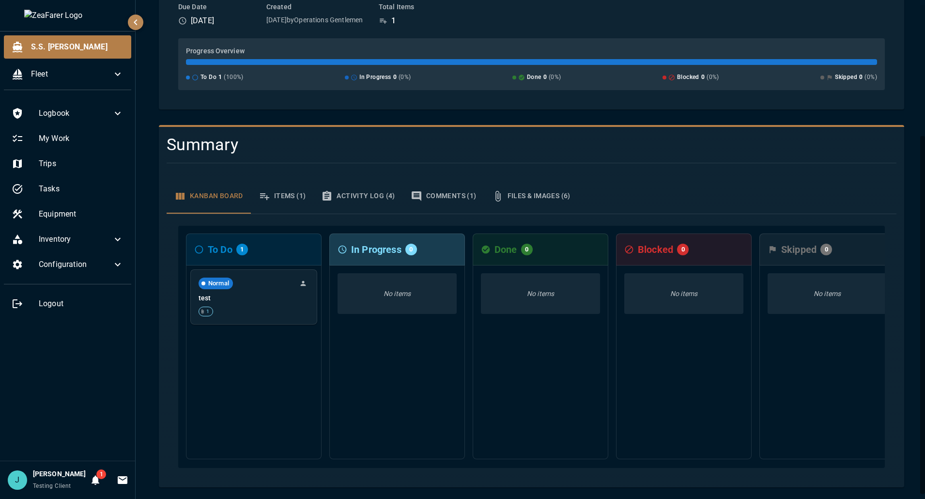
click at [154, 436] on div "S.S. [PERSON_NAME] / Checklists / test trigger test trigger Back to Checklists …" at bounding box center [531, 161] width 768 height 652
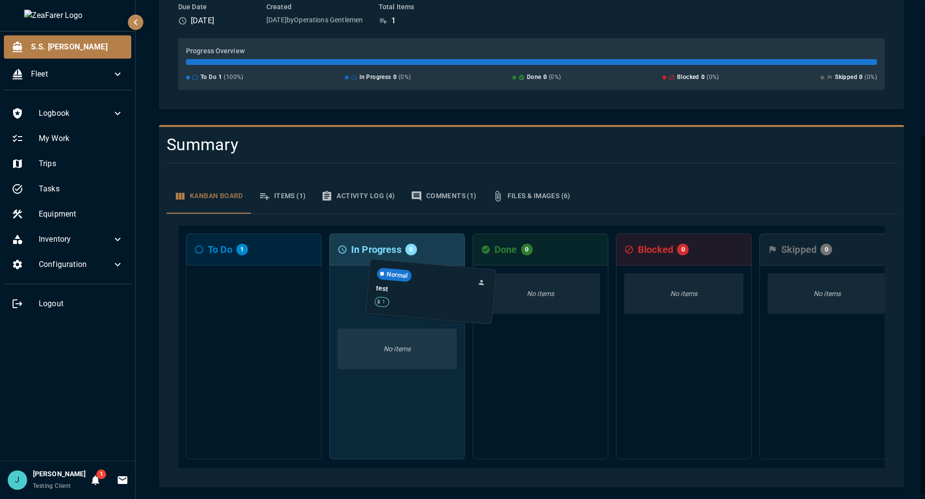
drag, startPoint x: 249, startPoint y: 295, endPoint x: 429, endPoint y: 296, distance: 179.6
click at [429, 296] on div "To Do 1 Normal test 1 In Progress 0 No items Done 0 No items Blocked 0 No items…" at bounding box center [531, 347] width 706 height 242
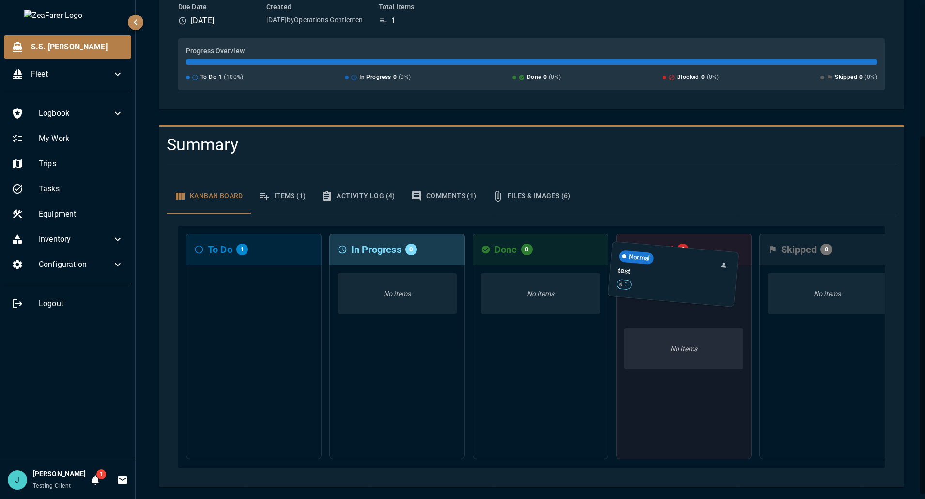
drag, startPoint x: 259, startPoint y: 304, endPoint x: 681, endPoint y: 287, distance: 422.6
click at [681, 287] on div "To Do 1 Normal test 1 In Progress 0 No items Done 0 No items Blocked 0 No items…" at bounding box center [531, 347] width 706 height 242
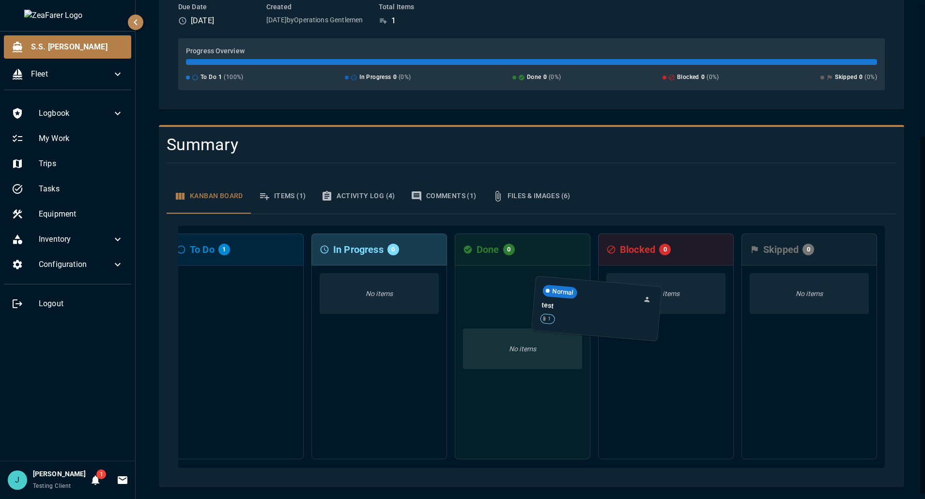
scroll to position [0, 25]
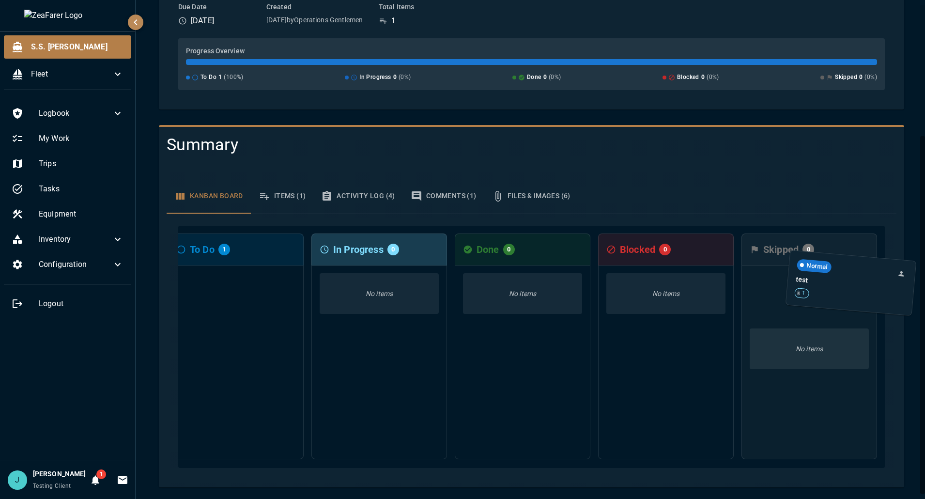
drag, startPoint x: 260, startPoint y: 289, endPoint x: 845, endPoint y: 278, distance: 586.0
click at [845, 278] on div "To Do 1 Normal test 1 In Progress 0 No items Done 0 No items Blocked 0 No items…" at bounding box center [531, 347] width 706 height 242
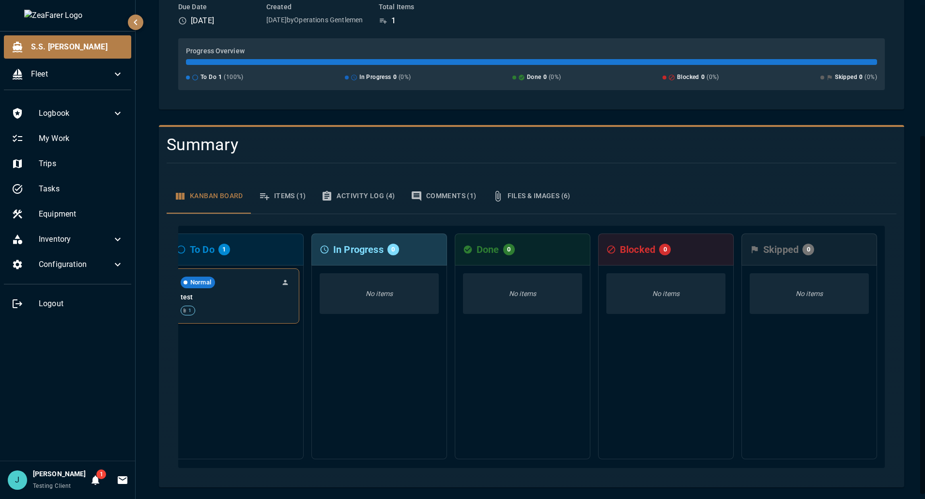
click at [279, 276] on button "Unassigned - Click to assign" at bounding box center [285, 282] width 12 height 12
click at [293, 362] on div at bounding box center [462, 249] width 925 height 499
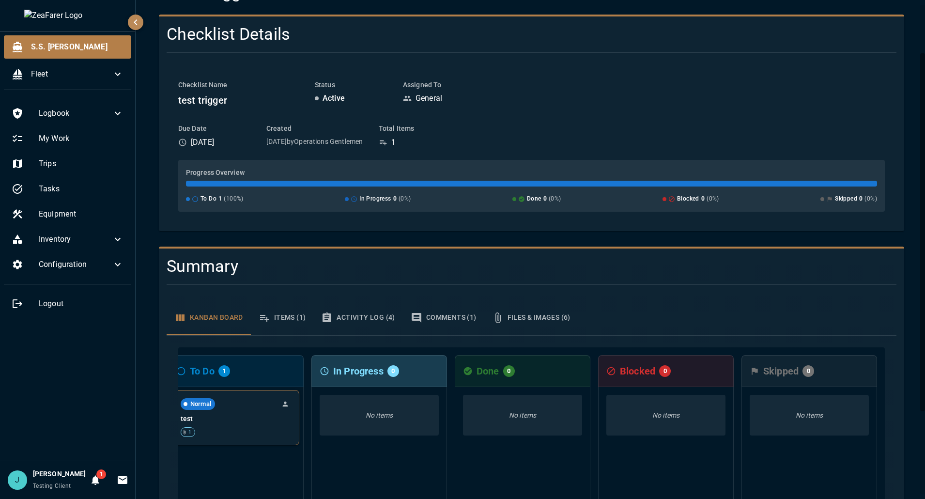
scroll to position [37, 0]
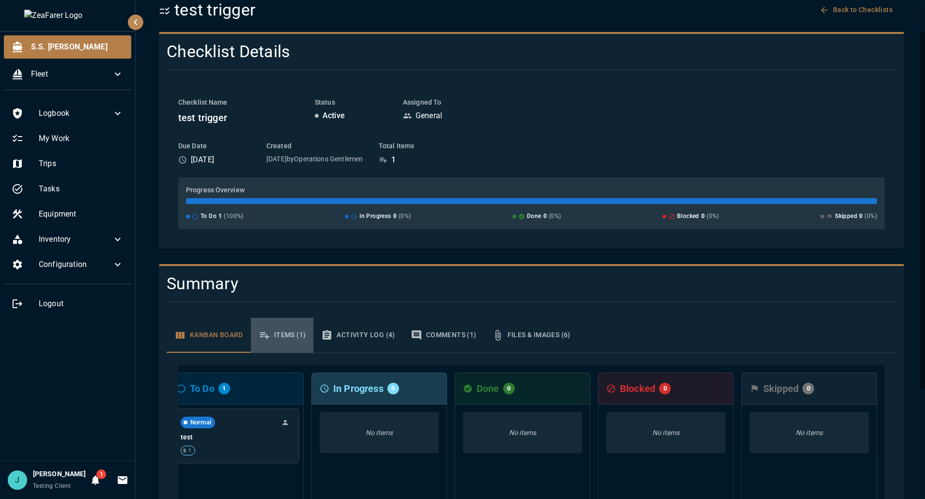
click at [289, 337] on button "Items (1)" at bounding box center [282, 335] width 63 height 35
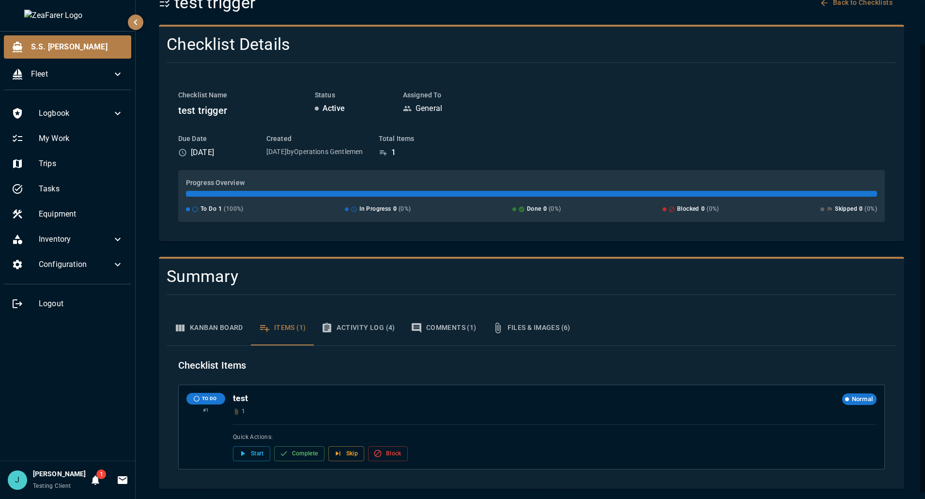
scroll to position [46, 0]
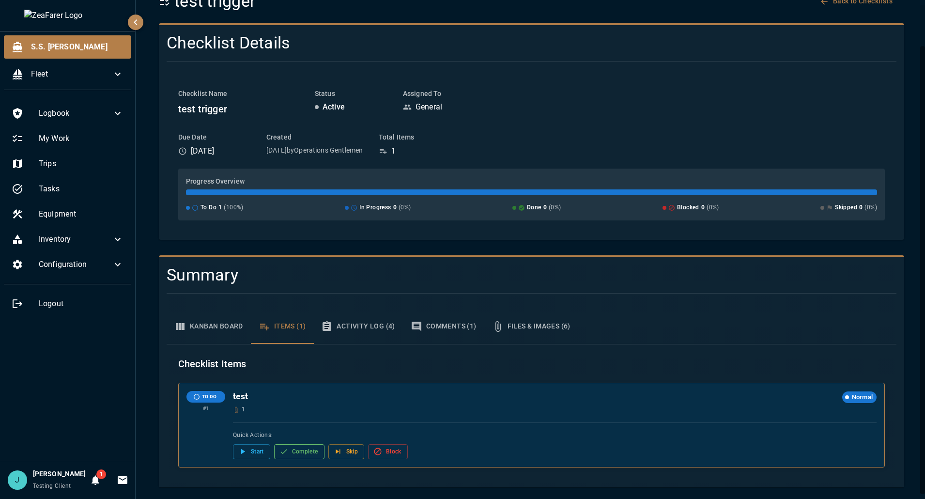
click at [291, 454] on button "Complete" at bounding box center [299, 451] width 50 height 15
click at [307, 454] on button "Complete" at bounding box center [299, 451] width 50 height 15
click at [254, 449] on button "Start" at bounding box center [251, 451] width 37 height 15
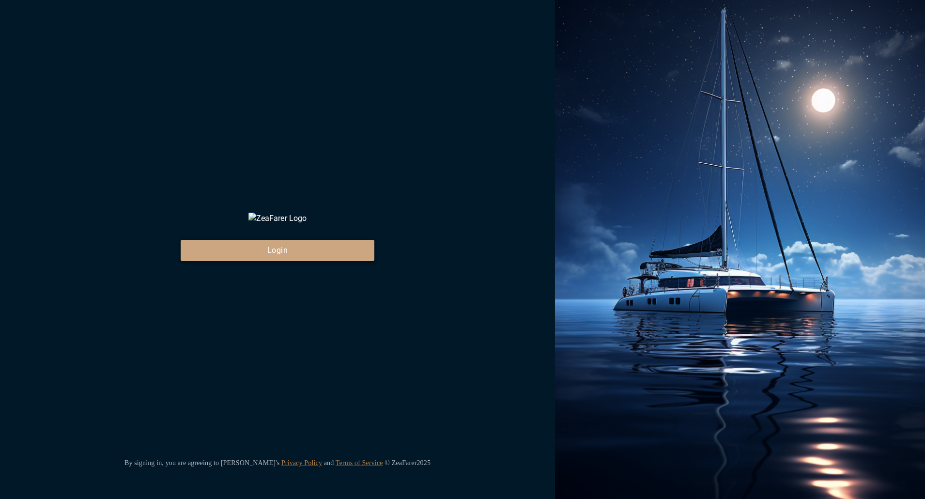
click at [300, 259] on button "Login" at bounding box center [278, 250] width 194 height 21
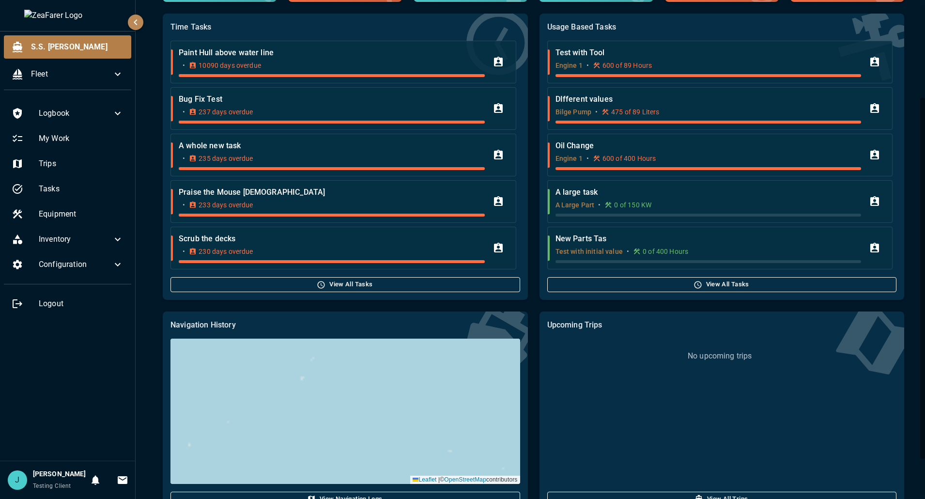
scroll to position [128, 0]
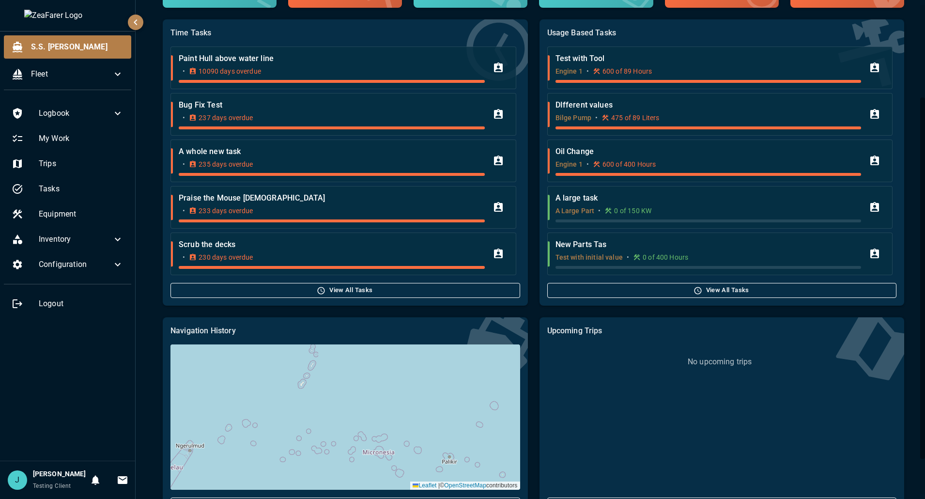
click at [90, 491] on div "J [PERSON_NAME] Testing Client 0 0" at bounding box center [67, 479] width 135 height 38
click at [90, 485] on icon "Notifications" at bounding box center [96, 480] width 12 height 12
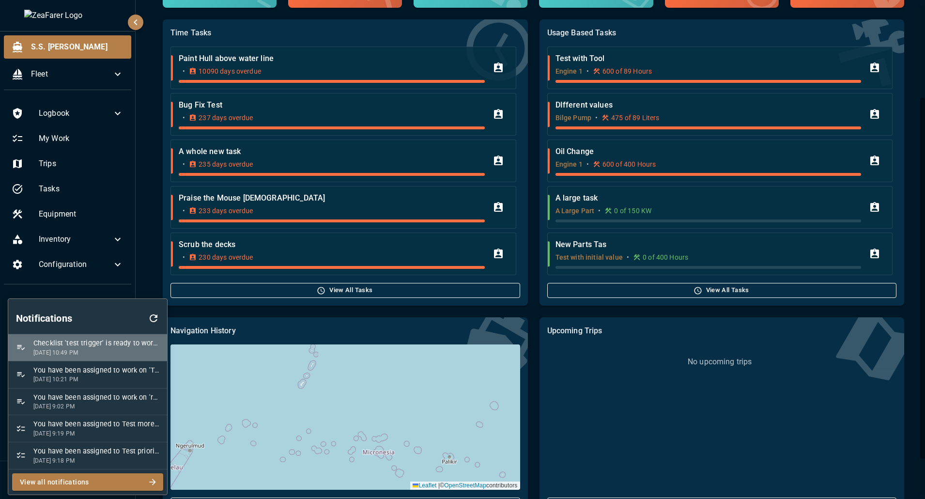
click at [85, 339] on span "Checklist 'test trigger' is ready to work on" at bounding box center [96, 343] width 126 height 11
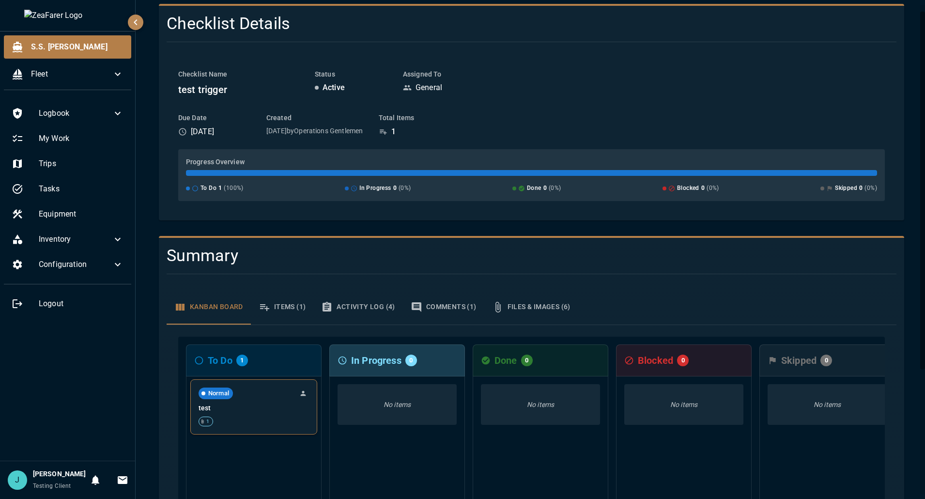
scroll to position [145, 0]
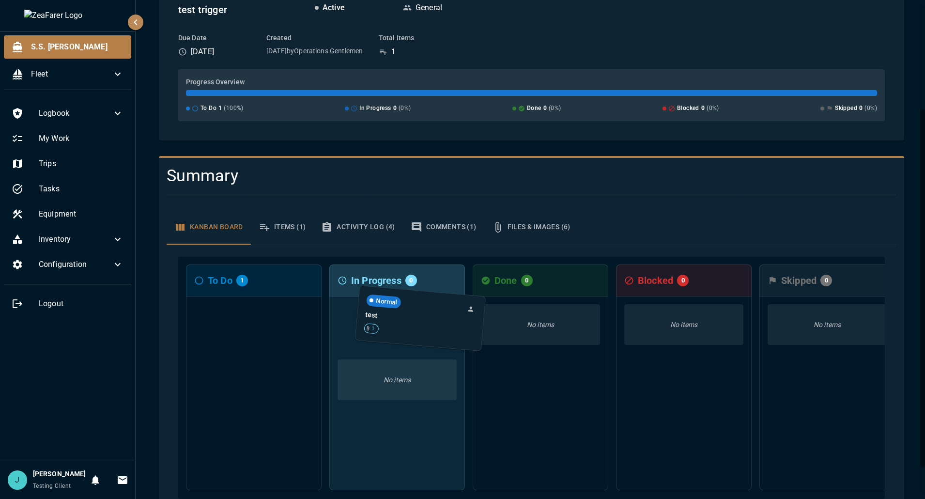
drag, startPoint x: 245, startPoint y: 335, endPoint x: 414, endPoint y: 326, distance: 169.2
click at [414, 326] on div "To Do 1 Normal test 1 In Progress 0 No items Done 0 No items Blocked 0 No items…" at bounding box center [531, 378] width 706 height 242
drag, startPoint x: 277, startPoint y: 329, endPoint x: 459, endPoint y: 330, distance: 181.6
click at [459, 330] on div "To Do 1 Normal test 1 In Progress 0 No items Done 0 No items Blocked 0 No items…" at bounding box center [531, 378] width 706 height 242
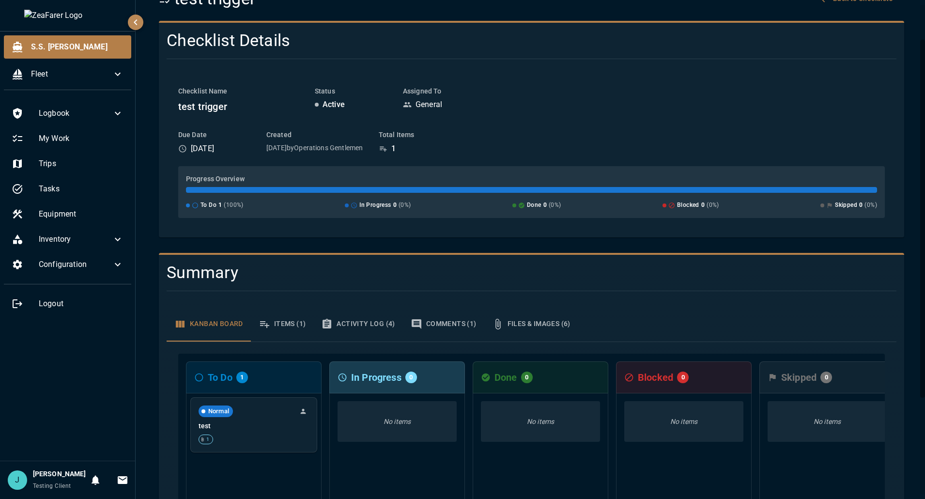
click at [291, 320] on button "Items (1)" at bounding box center [282, 324] width 63 height 35
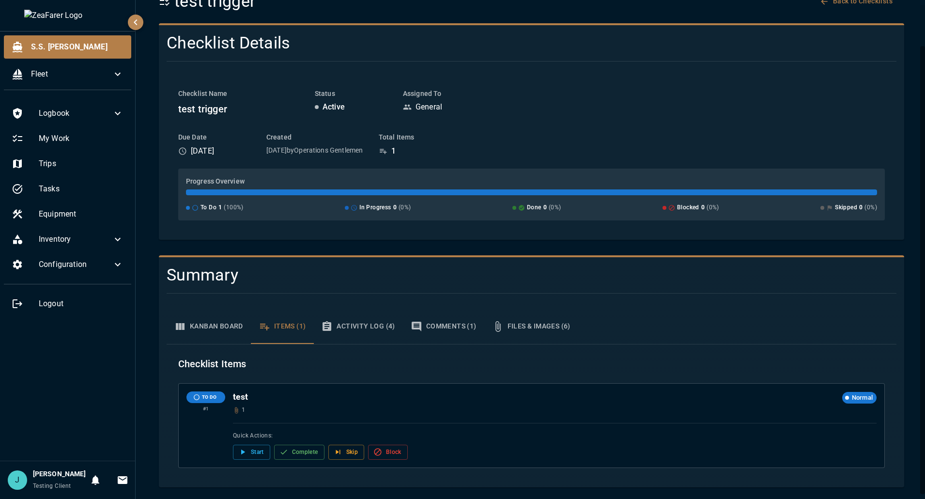
scroll to position [46, 0]
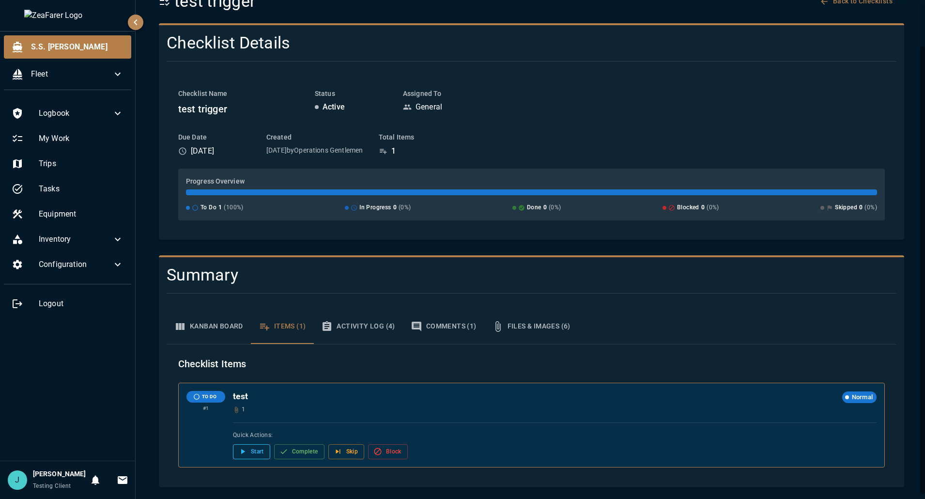
click at [256, 454] on button "Start" at bounding box center [251, 451] width 37 height 15
click at [255, 455] on button "Start" at bounding box center [251, 451] width 37 height 15
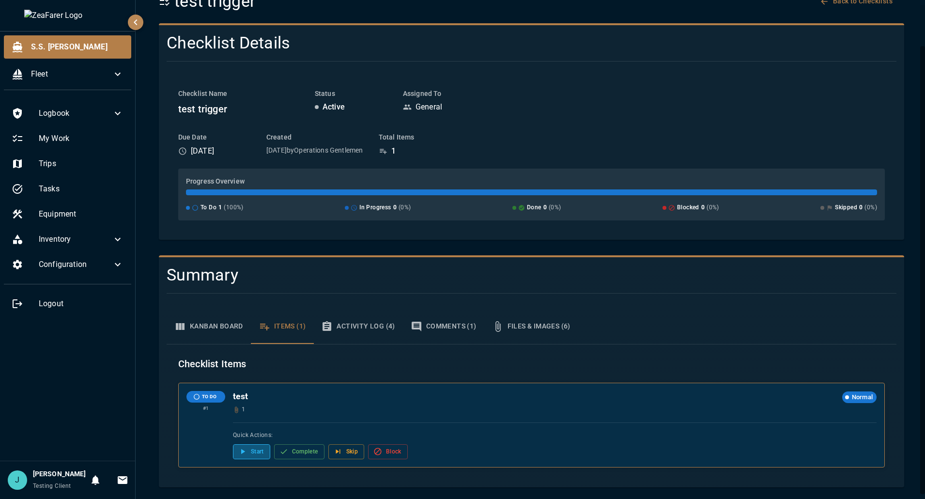
click at [255, 455] on button "Start" at bounding box center [251, 451] width 37 height 15
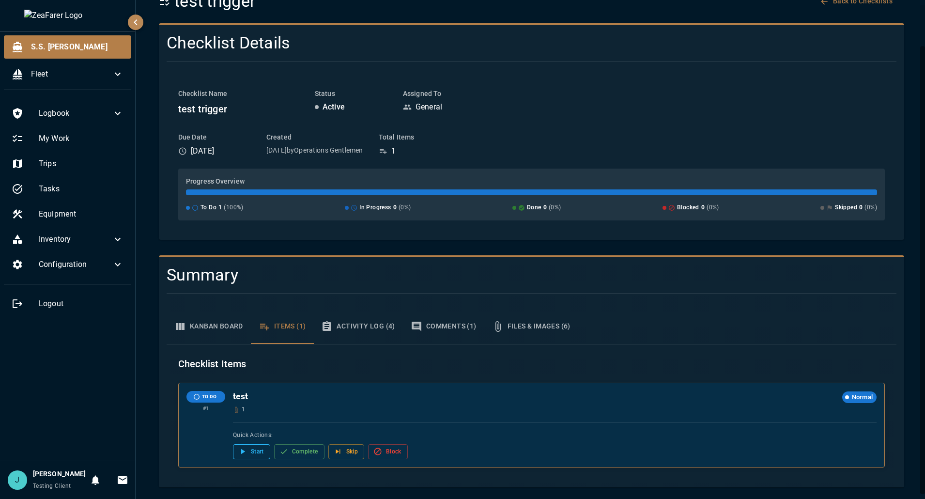
click at [255, 455] on button "Start" at bounding box center [251, 451] width 37 height 15
click at [322, 452] on button "Complete" at bounding box center [299, 451] width 50 height 15
click at [346, 452] on button "Skip" at bounding box center [346, 451] width 36 height 15
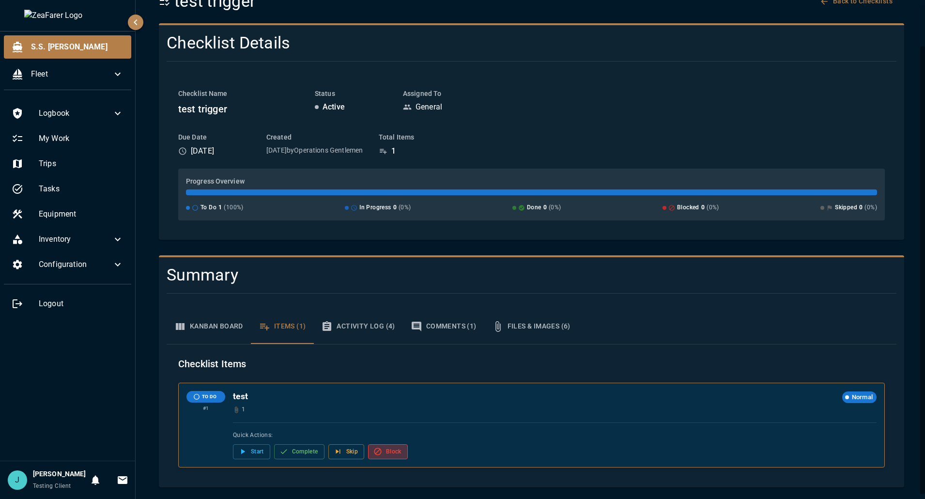
click at [380, 447] on icon "Checklist item: test. Status: To Do. Click to view details." at bounding box center [377, 451] width 9 height 9
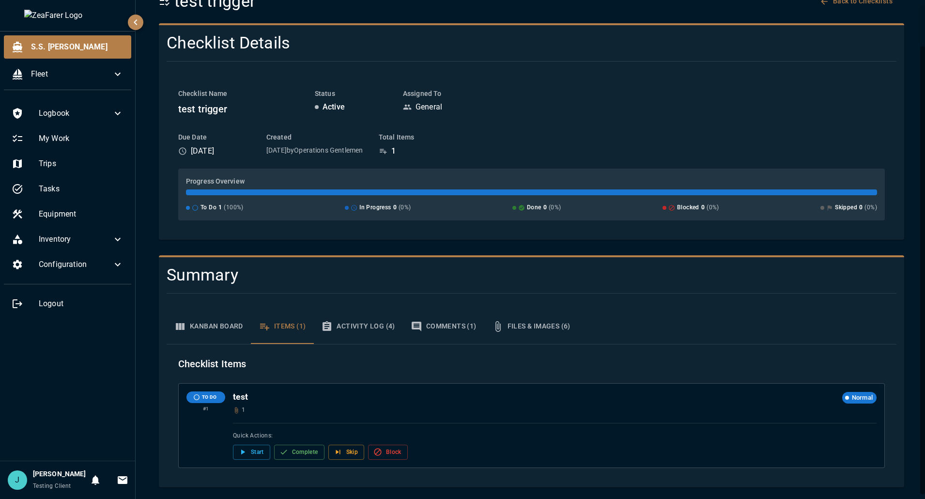
scroll to position [0, 0]
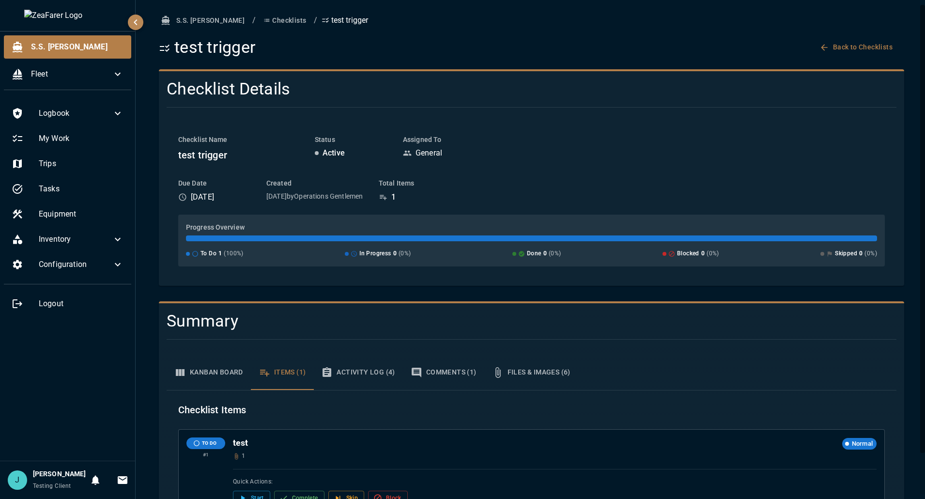
click at [256, 379] on button "Items (1)" at bounding box center [282, 372] width 63 height 35
click at [229, 373] on button "Kanban Board" at bounding box center [209, 372] width 84 height 35
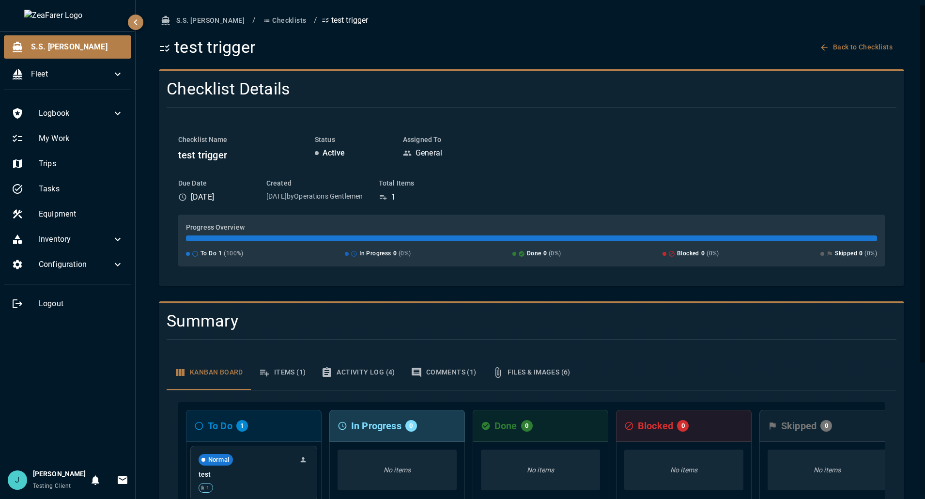
click at [291, 369] on button "Items (1)" at bounding box center [282, 372] width 63 height 35
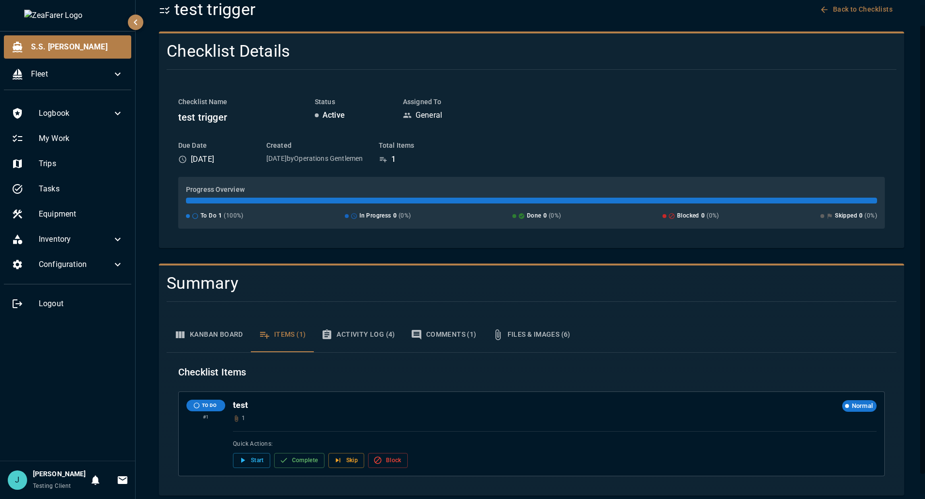
scroll to position [46, 0]
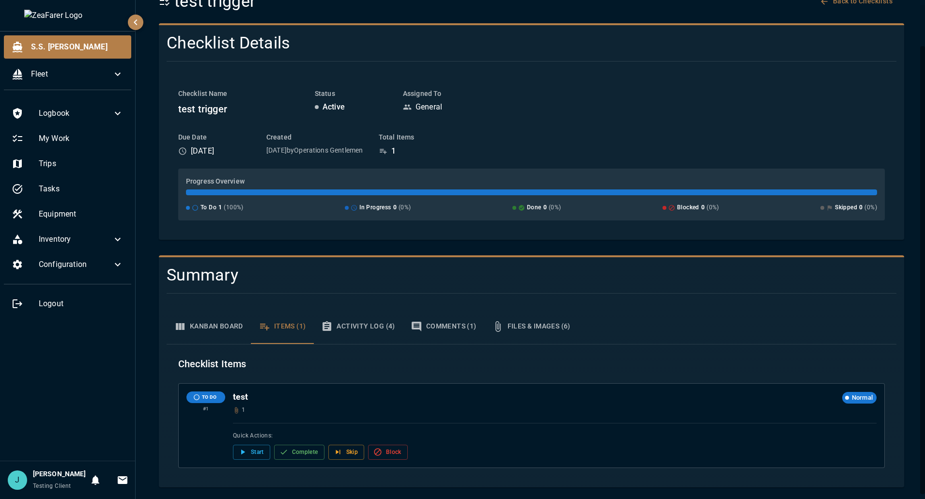
click at [227, 327] on button "Kanban Board" at bounding box center [209, 326] width 84 height 35
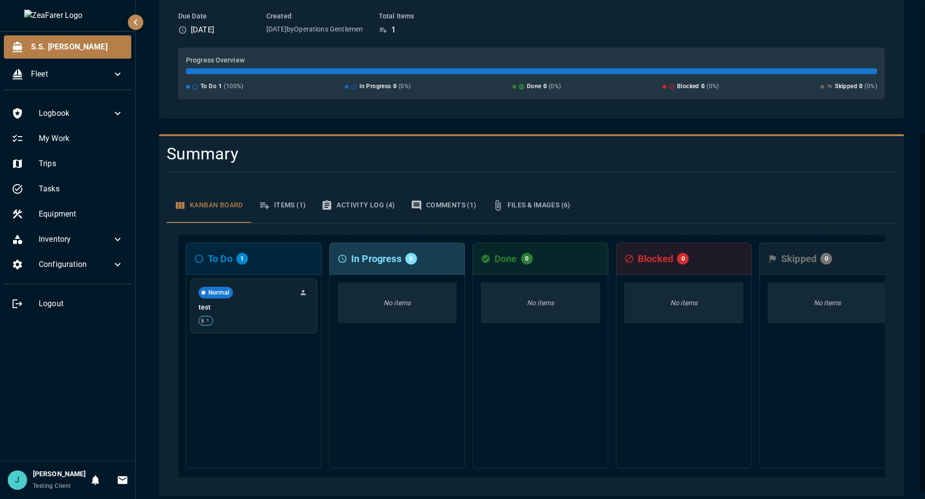
scroll to position [183, 0]
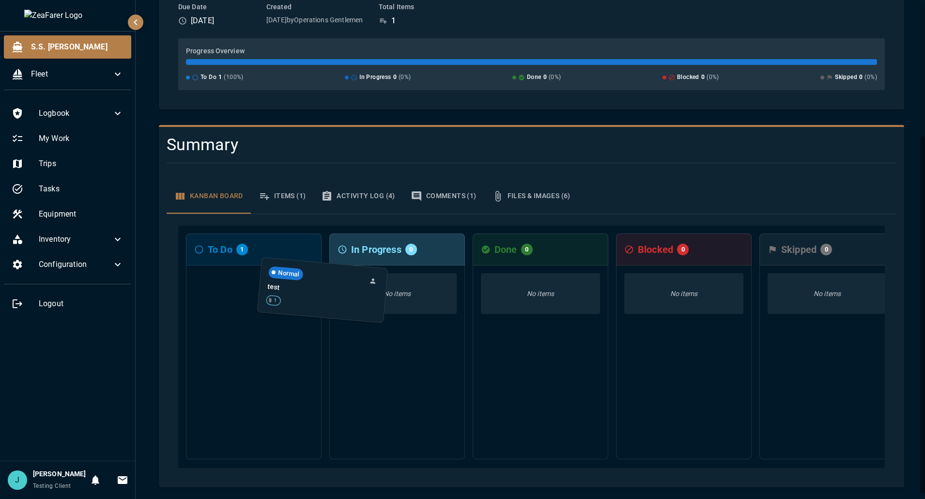
drag, startPoint x: 269, startPoint y: 287, endPoint x: 389, endPoint y: 283, distance: 119.6
click at [389, 284] on div "To Do 1 Normal test 1 In Progress 0 No items Done 0 No items Blocked 0 No items…" at bounding box center [531, 347] width 706 height 242
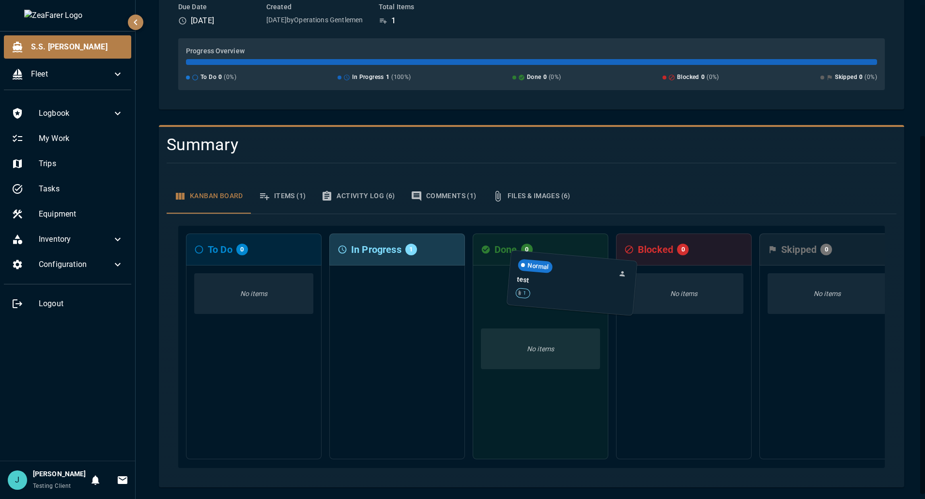
drag, startPoint x: 396, startPoint y: 295, endPoint x: 573, endPoint y: 287, distance: 177.4
click at [573, 287] on div "To Do 0 No items In Progress 1 Normal test 1 Done 0 No items Blocked 0 No items…" at bounding box center [531, 347] width 706 height 242
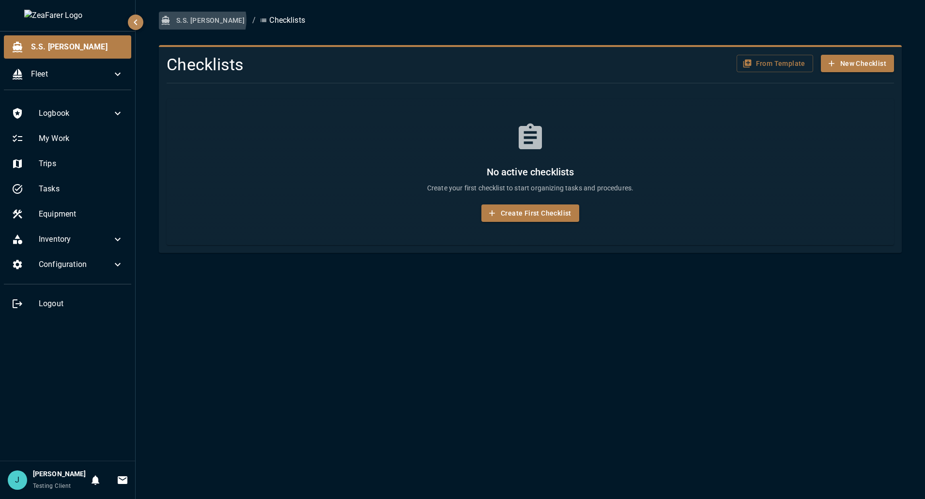
click at [202, 20] on button "S.S. [PERSON_NAME]" at bounding box center [204, 21] width 90 height 18
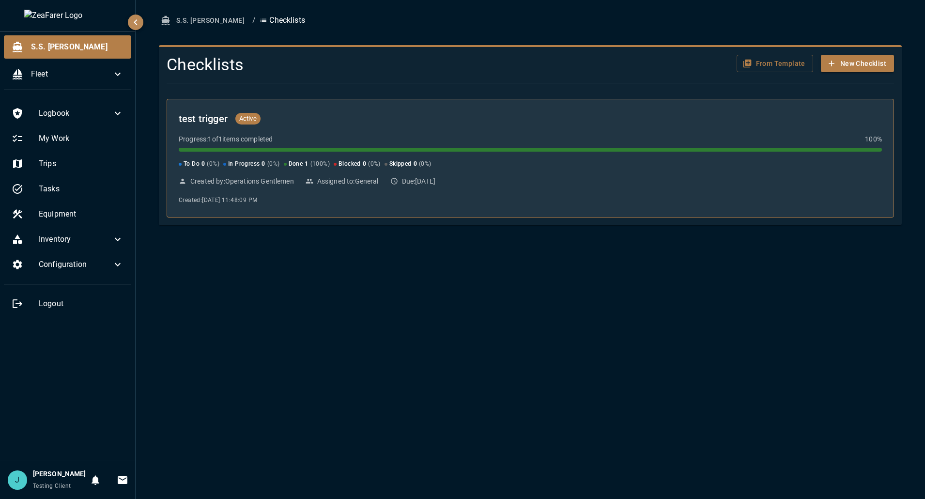
click at [475, 111] on div "test trigger Active" at bounding box center [530, 118] width 703 height 15
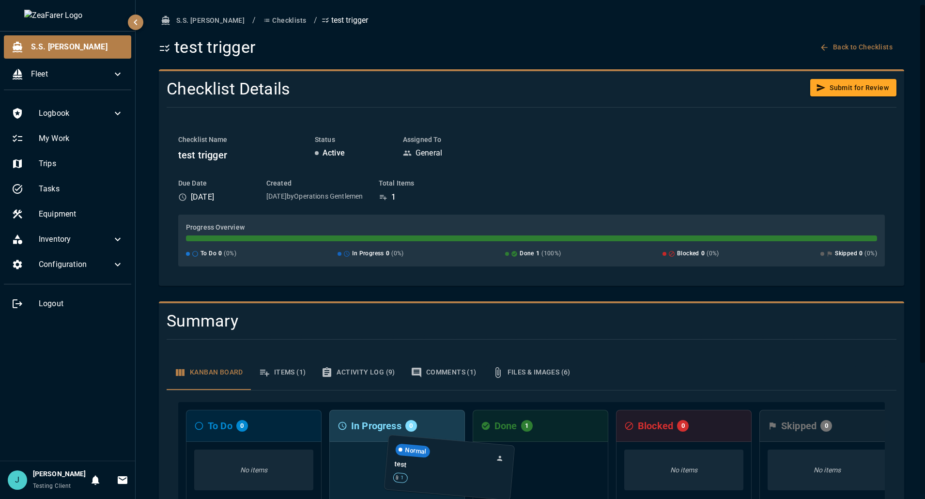
drag, startPoint x: 514, startPoint y: 472, endPoint x: 411, endPoint y: 464, distance: 103.5
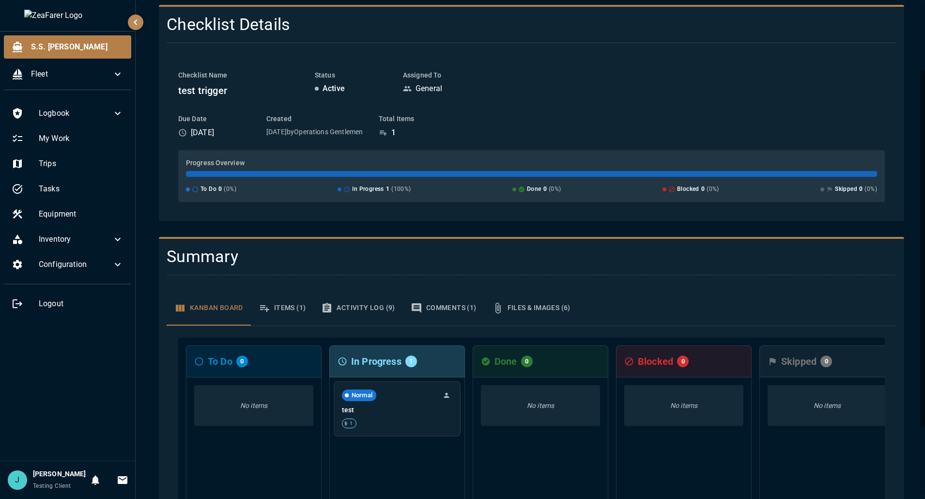
scroll to position [145, 0]
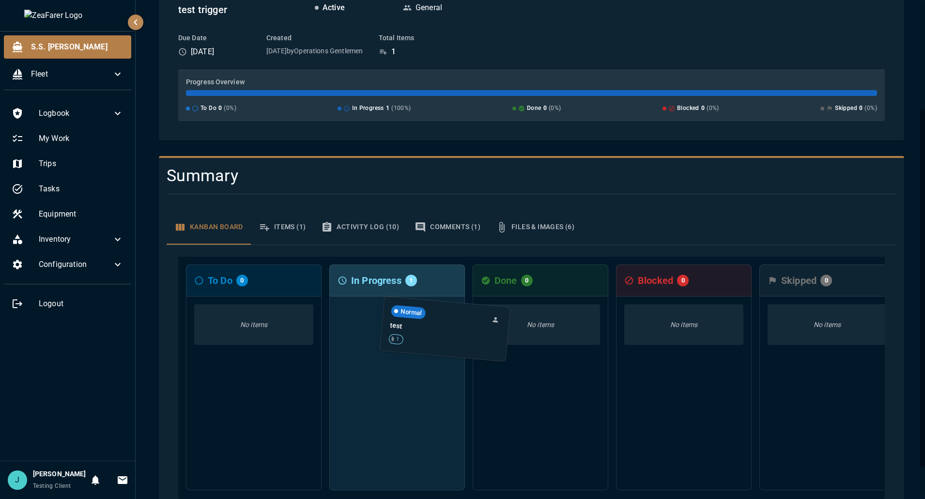
drag, startPoint x: 384, startPoint y: 331, endPoint x: 534, endPoint y: 327, distance: 150.2
click at [534, 327] on div "To Do 0 No items In Progress 1 Normal test 1 Done 0 No items Blocked 0 No items…" at bounding box center [531, 378] width 706 height 242
